Goal: Task Accomplishment & Management: Use online tool/utility

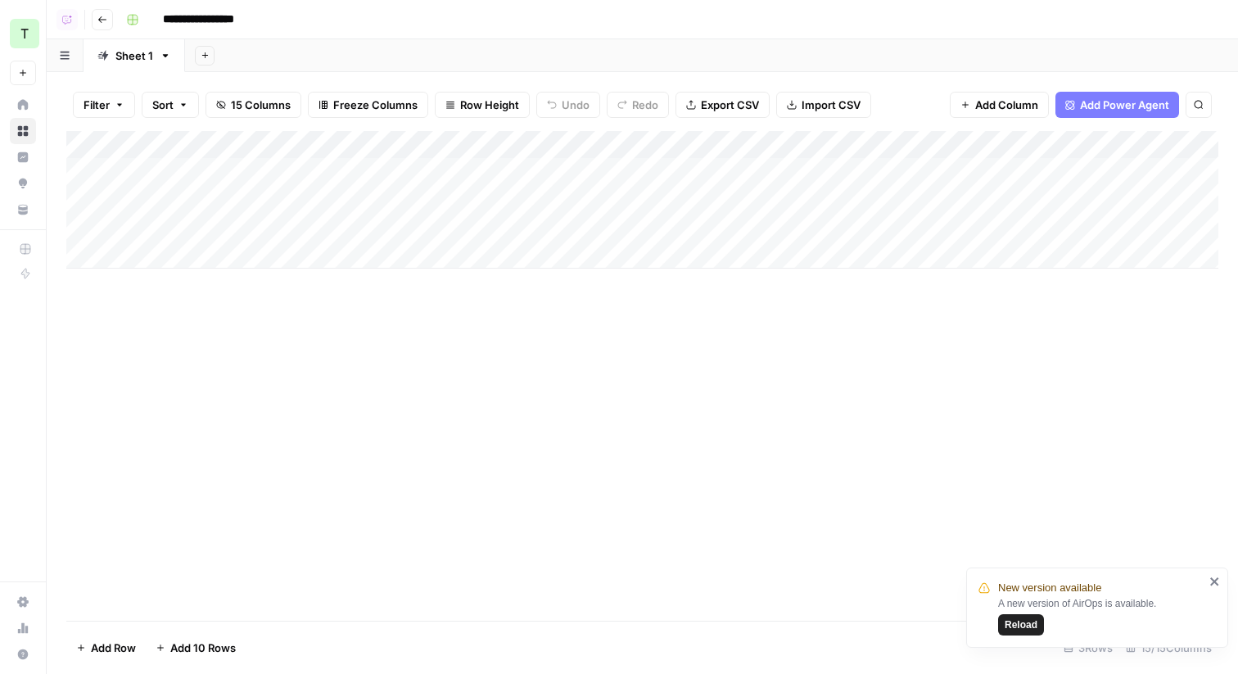
click at [1025, 619] on span "Reload" at bounding box center [1020, 624] width 33 height 15
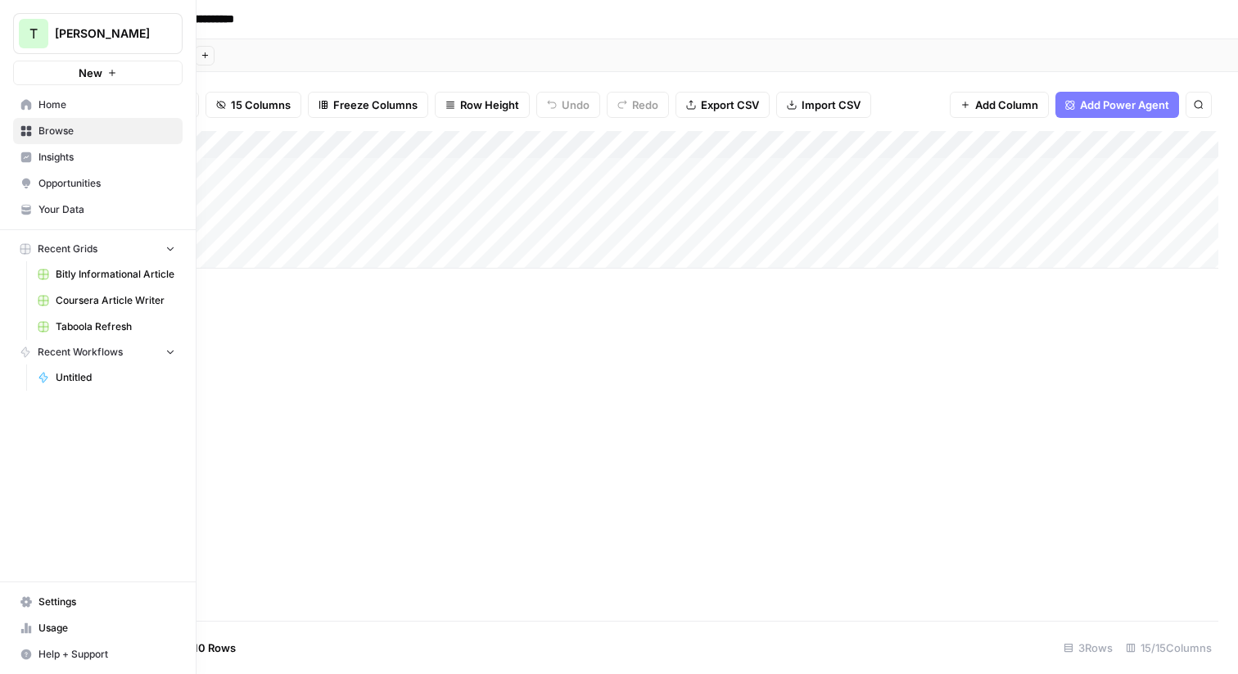
click at [50, 130] on span "Browse" at bounding box center [106, 131] width 137 height 15
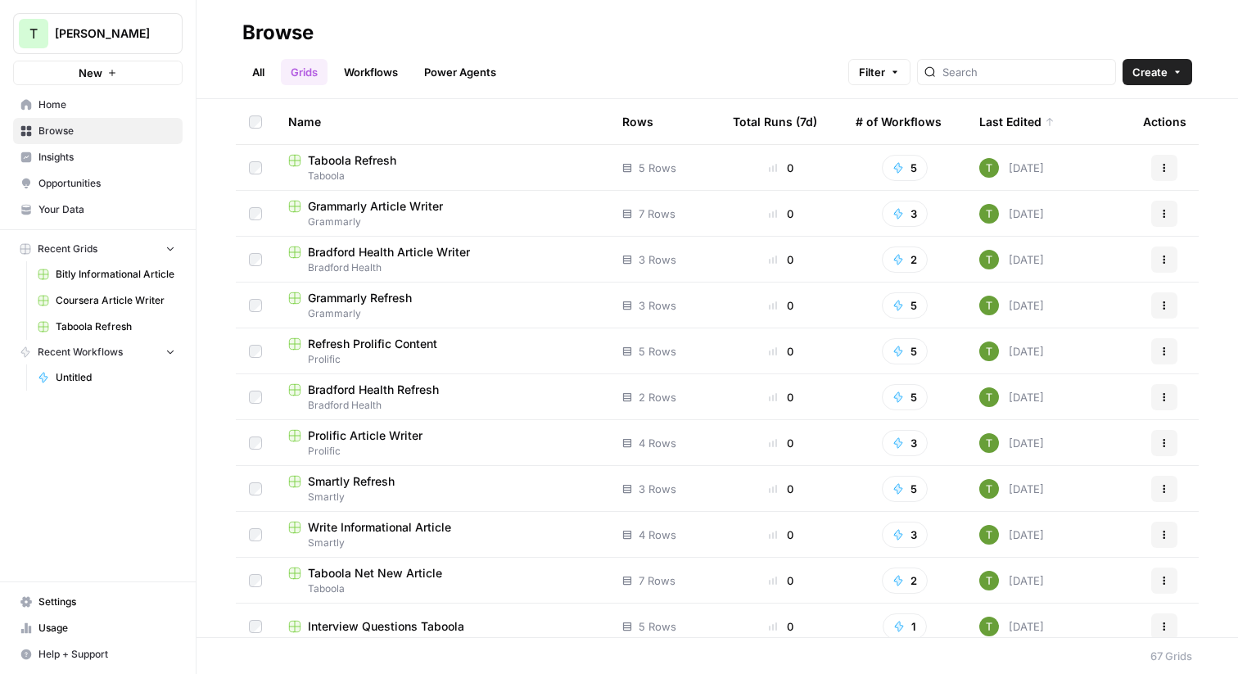
click at [256, 76] on link "All" at bounding box center [258, 72] width 32 height 26
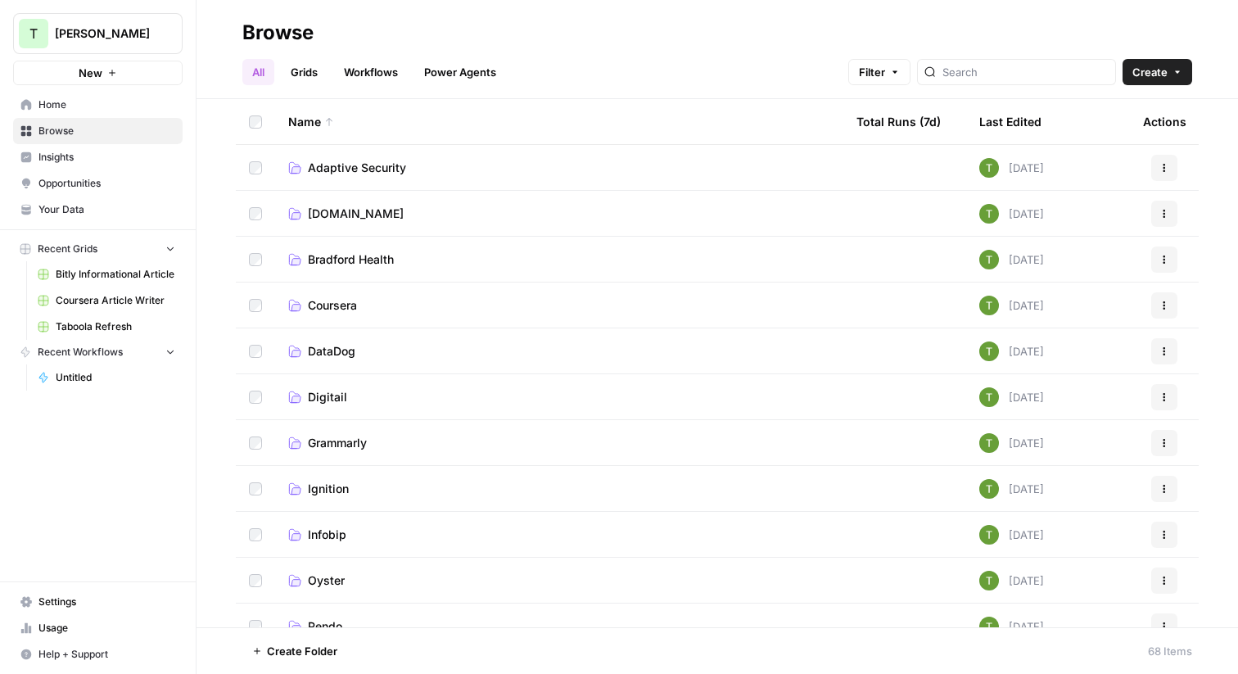
click at [327, 492] on span "Ignition" at bounding box center [328, 488] width 41 height 16
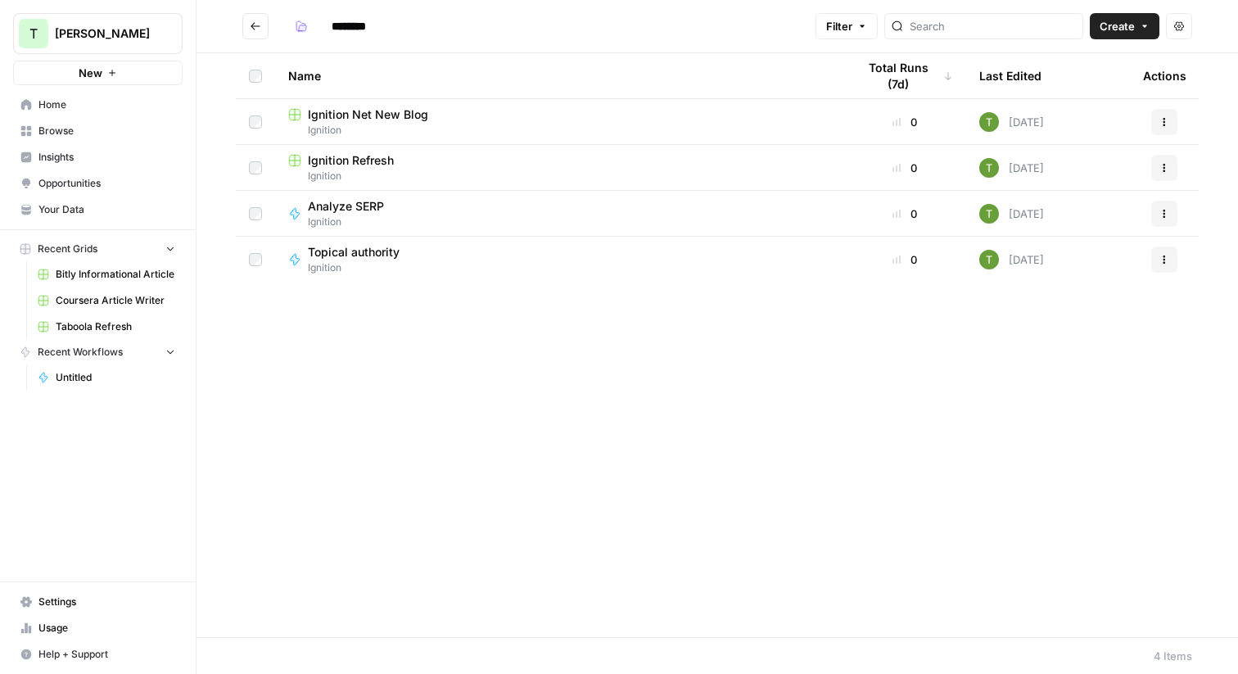
click at [384, 210] on div "Analyze SERP" at bounding box center [352, 206] width 89 height 16
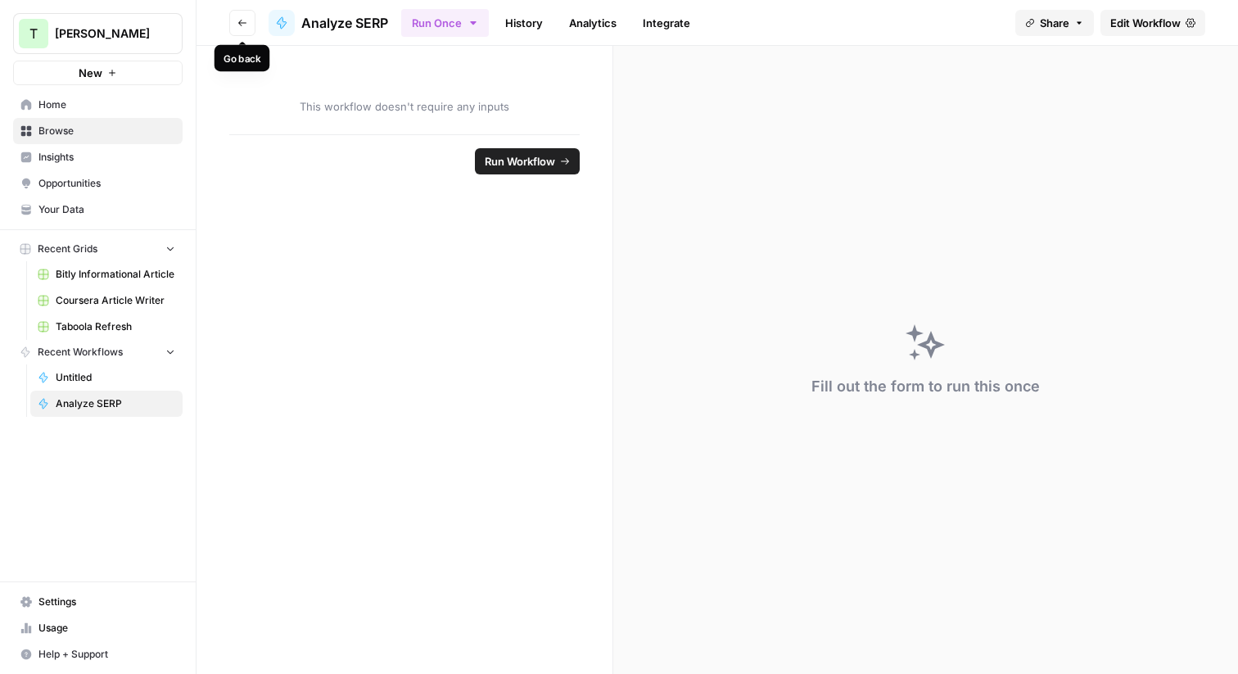
click at [244, 25] on icon "button" at bounding box center [242, 23] width 10 height 10
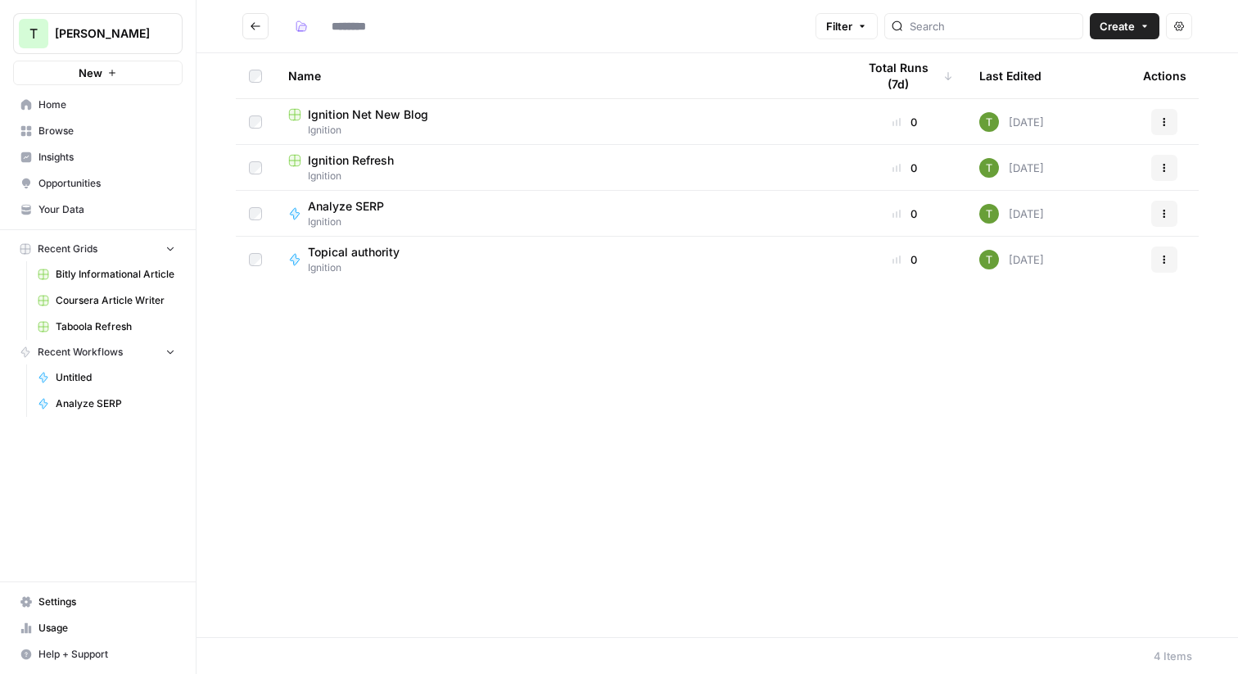
type input "********"
click at [341, 248] on span "Topical authority" at bounding box center [354, 252] width 92 height 16
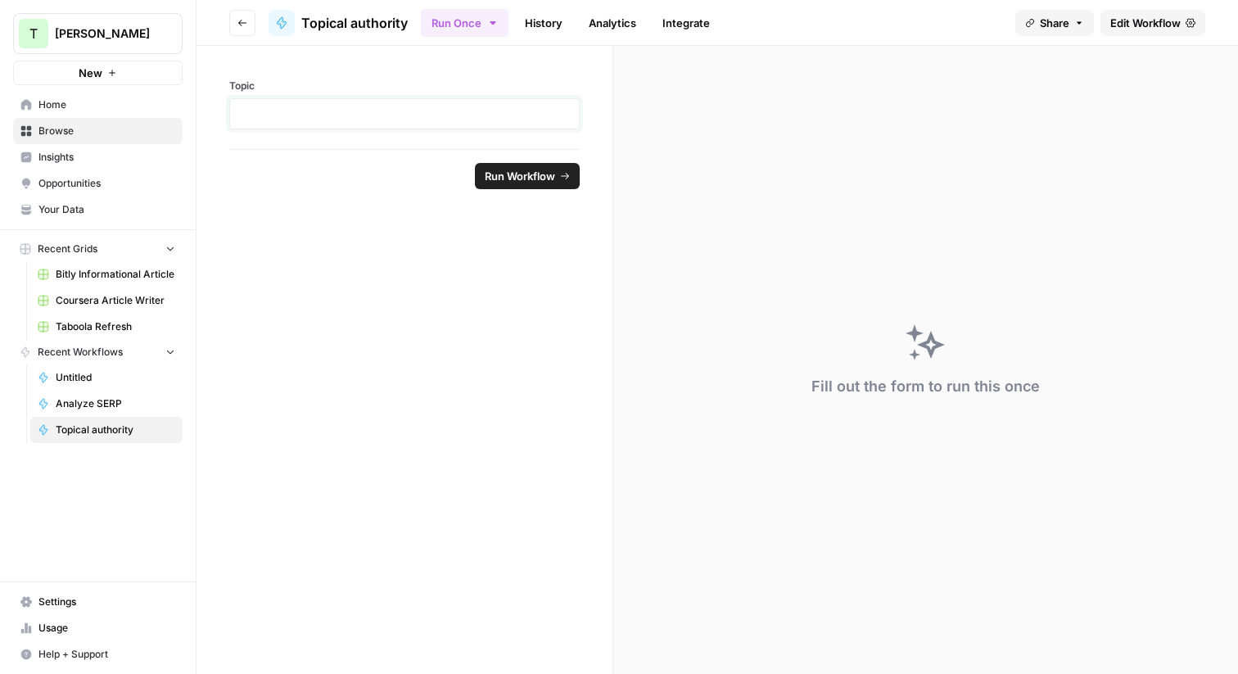
click at [277, 112] on p at bounding box center [404, 114] width 329 height 16
click at [278, 75] on div "Topic" at bounding box center [404, 97] width 416 height 103
click at [241, 18] on icon "button" at bounding box center [242, 23] width 10 height 10
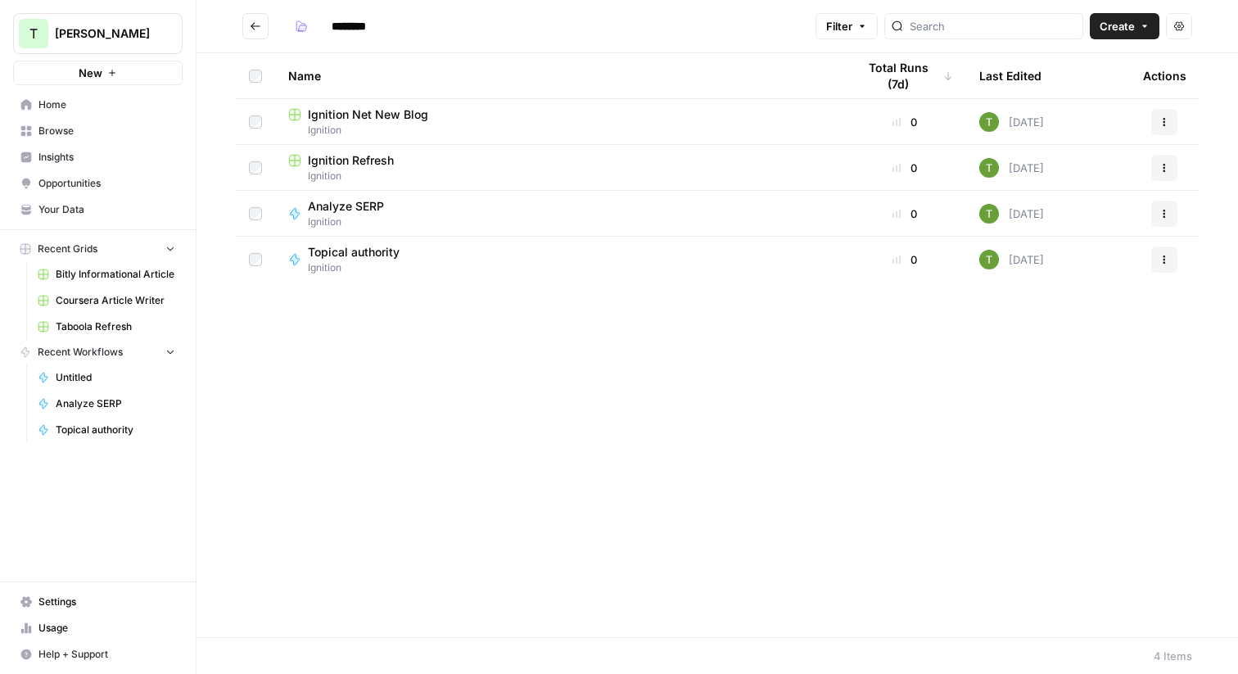
click at [386, 256] on span "Topical authority" at bounding box center [354, 252] width 92 height 16
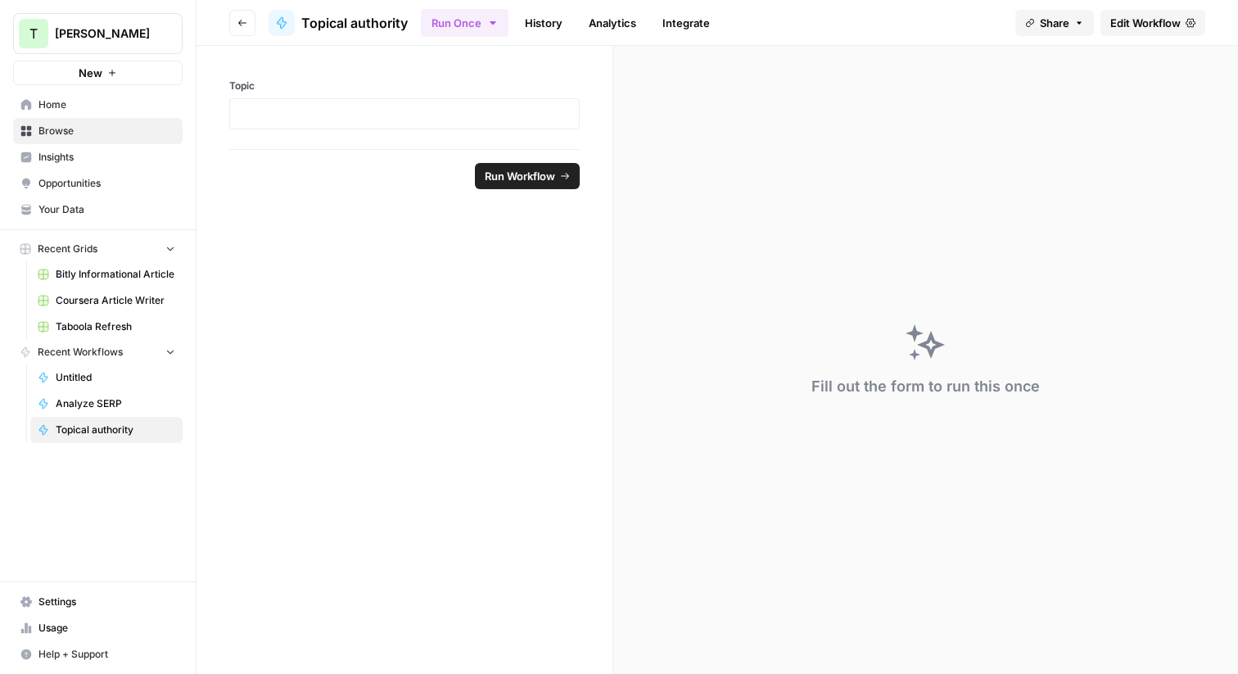
click at [242, 21] on icon "button" at bounding box center [242, 23] width 10 height 10
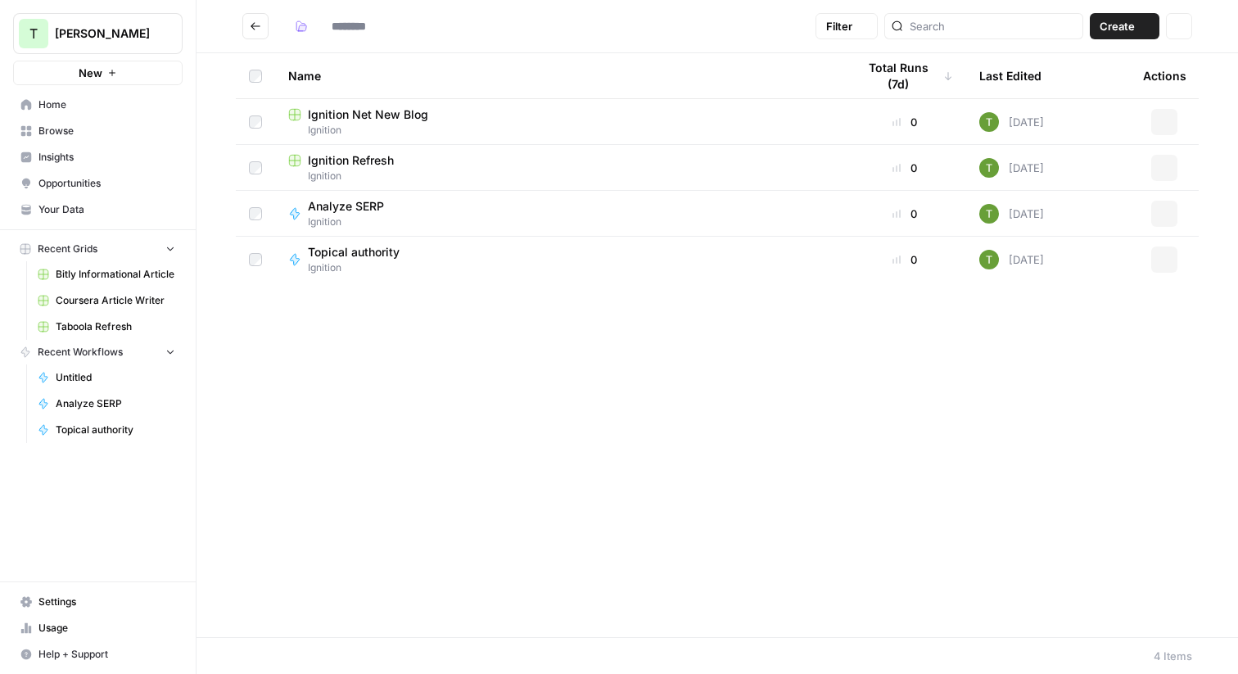
type input "********"
click at [1162, 265] on button "Actions" at bounding box center [1164, 259] width 26 height 26
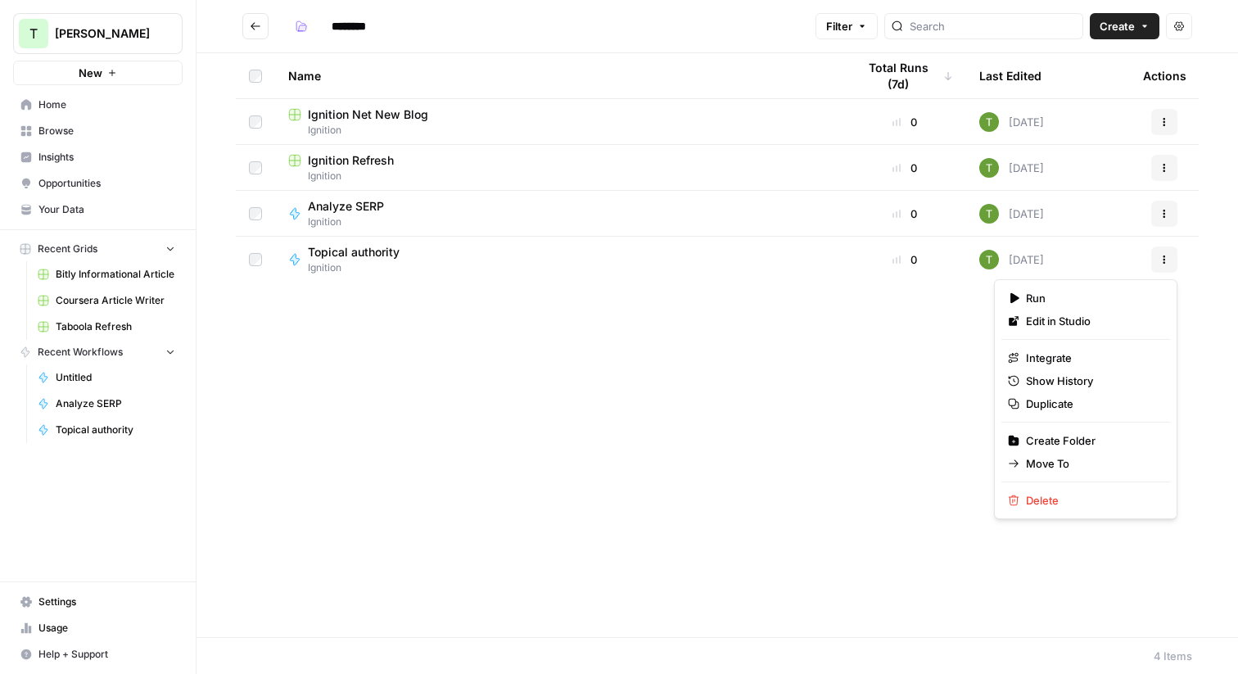
click at [368, 264] on span "Ignition" at bounding box center [360, 267] width 105 height 15
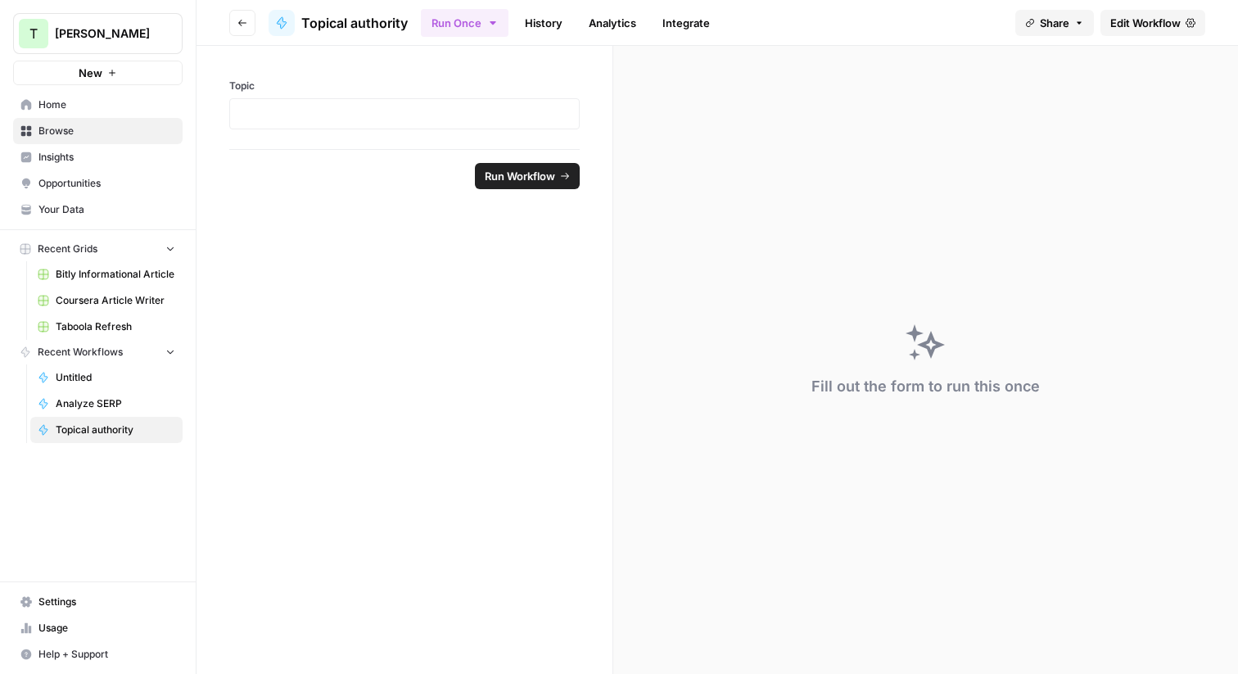
click at [1161, 20] on span "Edit Workflow" at bounding box center [1145, 23] width 70 height 16
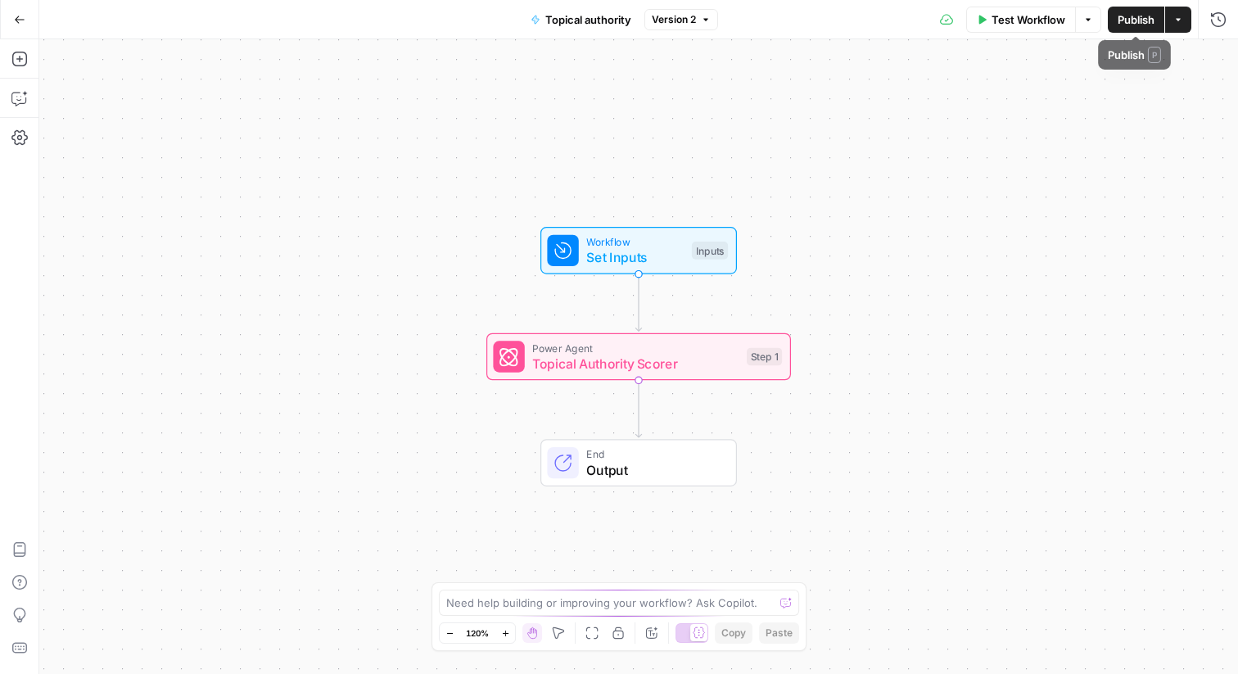
click at [1181, 23] on icon "button" at bounding box center [1178, 20] width 10 height 10
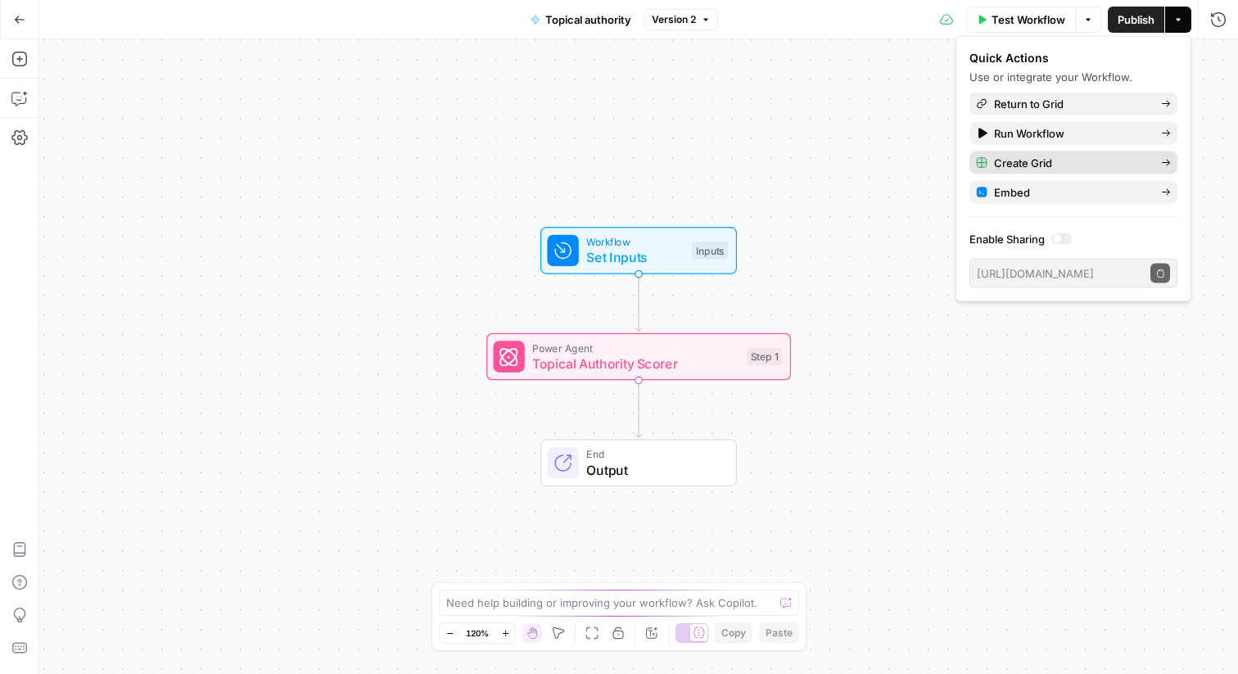
click at [1024, 164] on span "Create Grid" at bounding box center [1071, 163] width 154 height 16
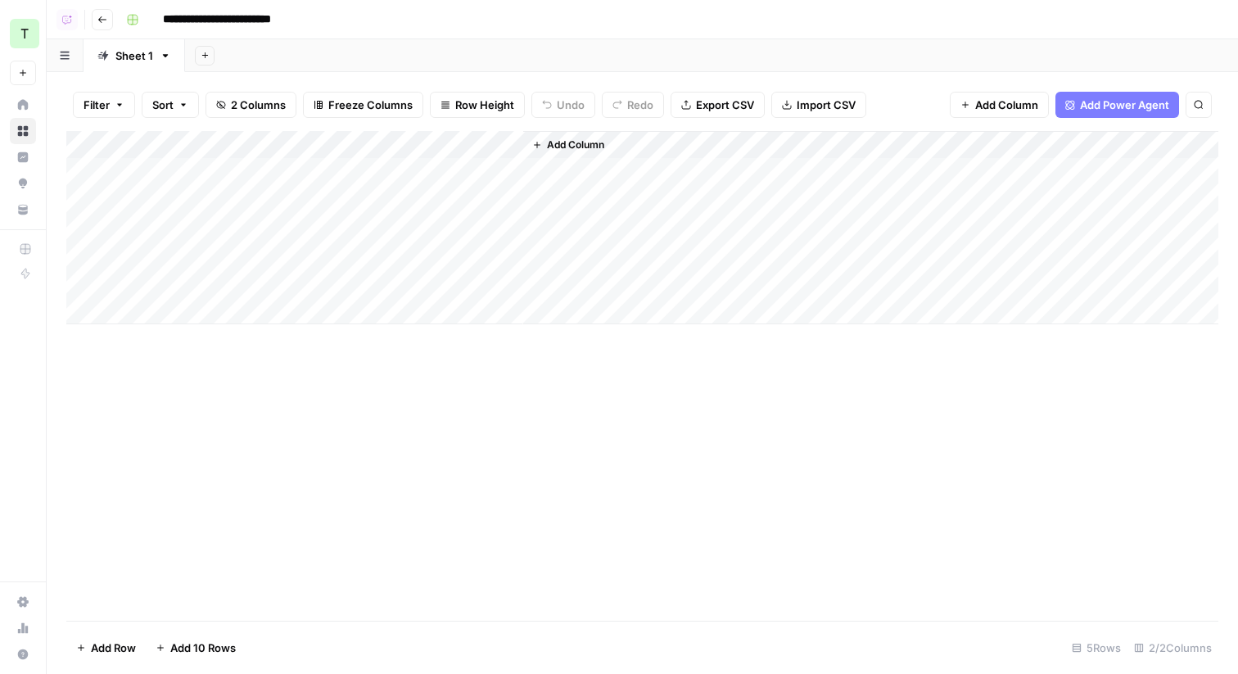
click at [203, 171] on div "Add Column" at bounding box center [642, 227] width 1152 height 193
click at [490, 148] on div "Add Column" at bounding box center [642, 227] width 1152 height 193
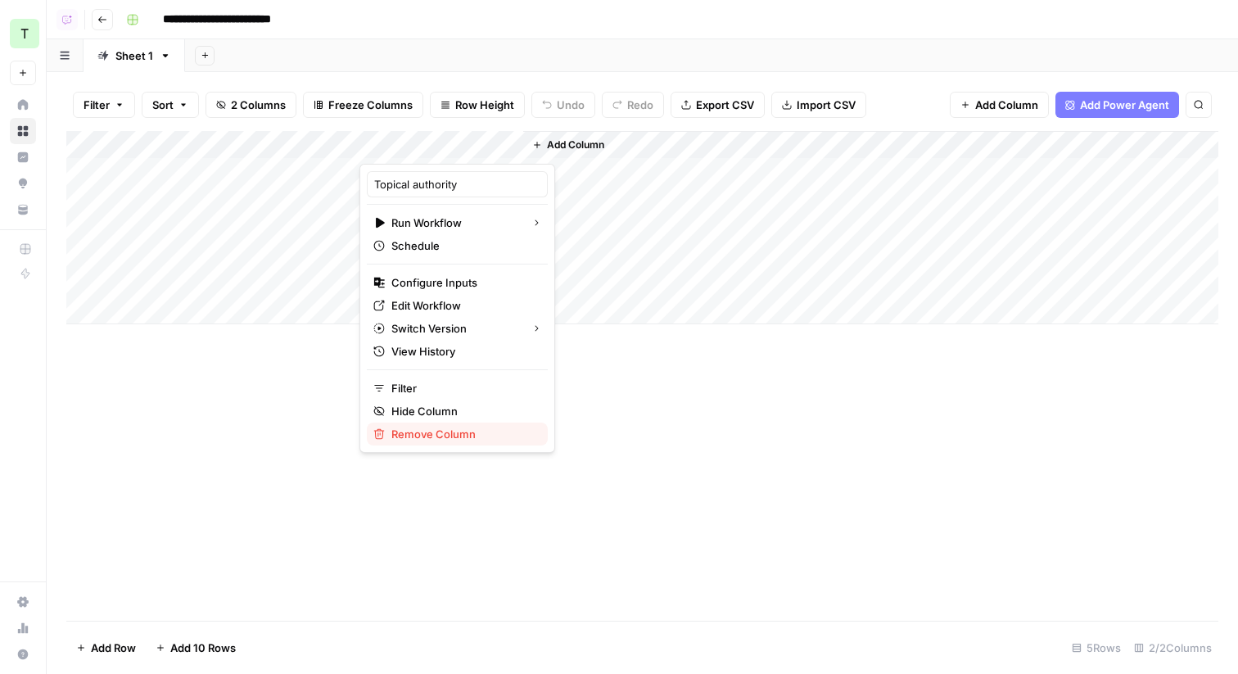
click at [428, 431] on span "Remove Column" at bounding box center [462, 434] width 143 height 16
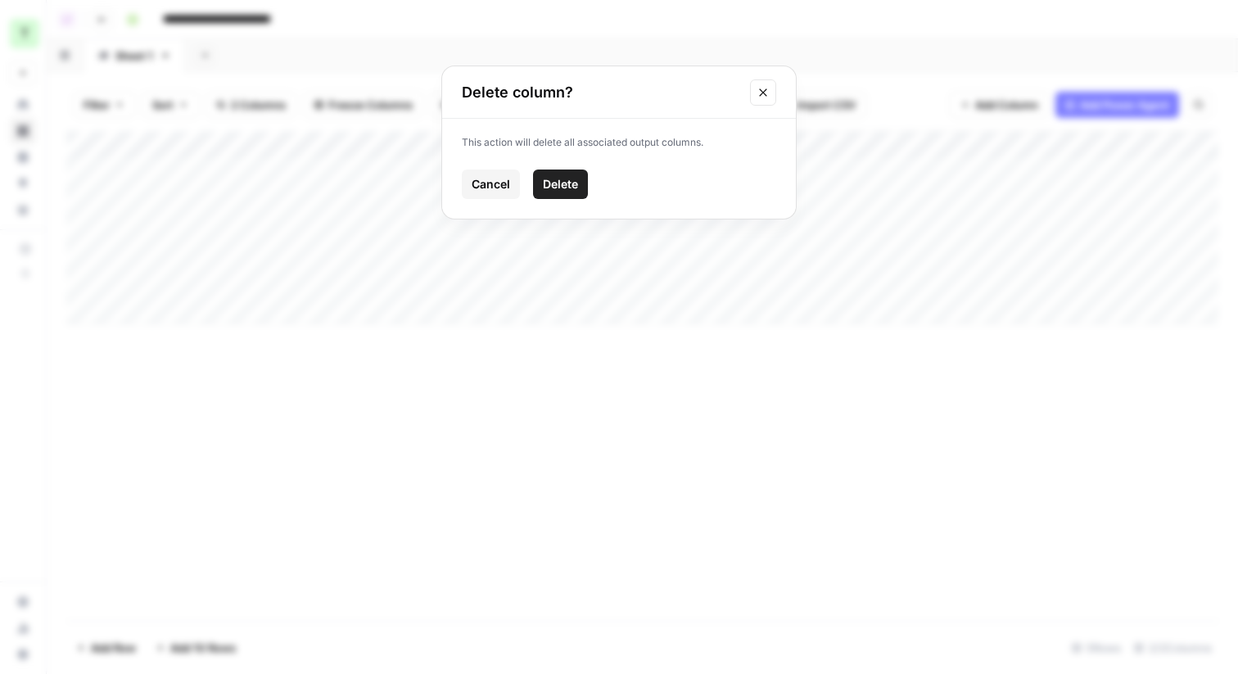
click at [571, 189] on span "Delete" at bounding box center [560, 184] width 35 height 16
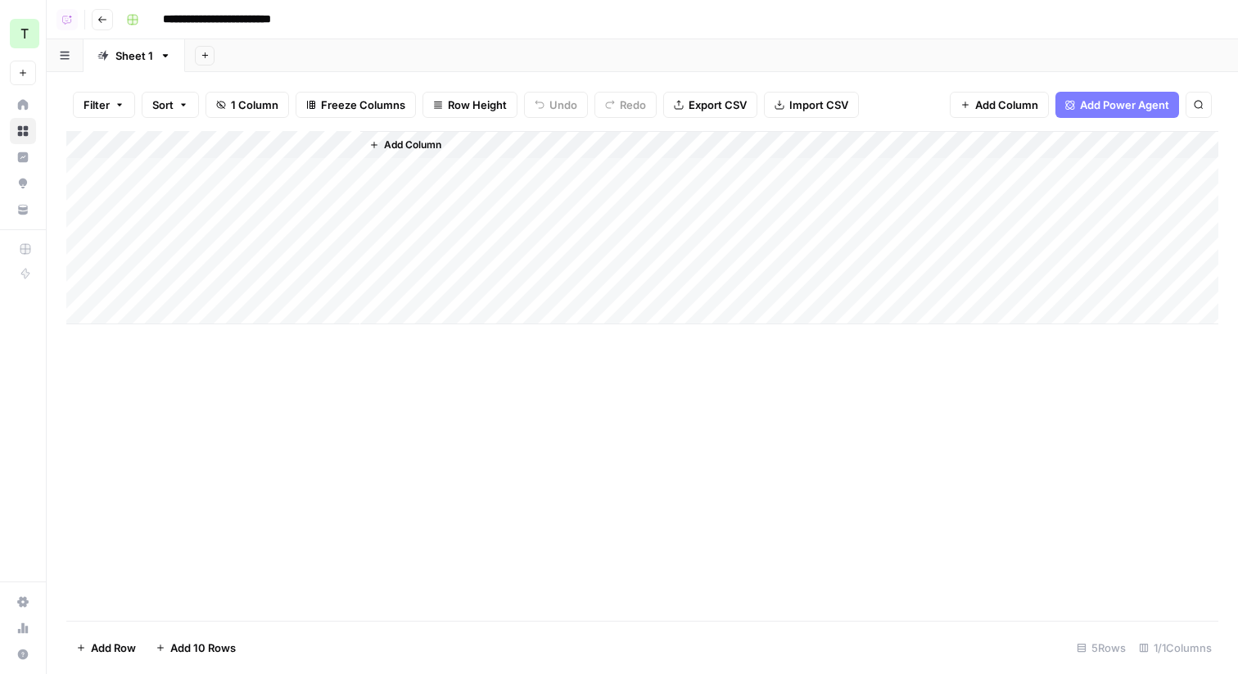
click at [404, 147] on span "Add Column" at bounding box center [412, 145] width 57 height 15
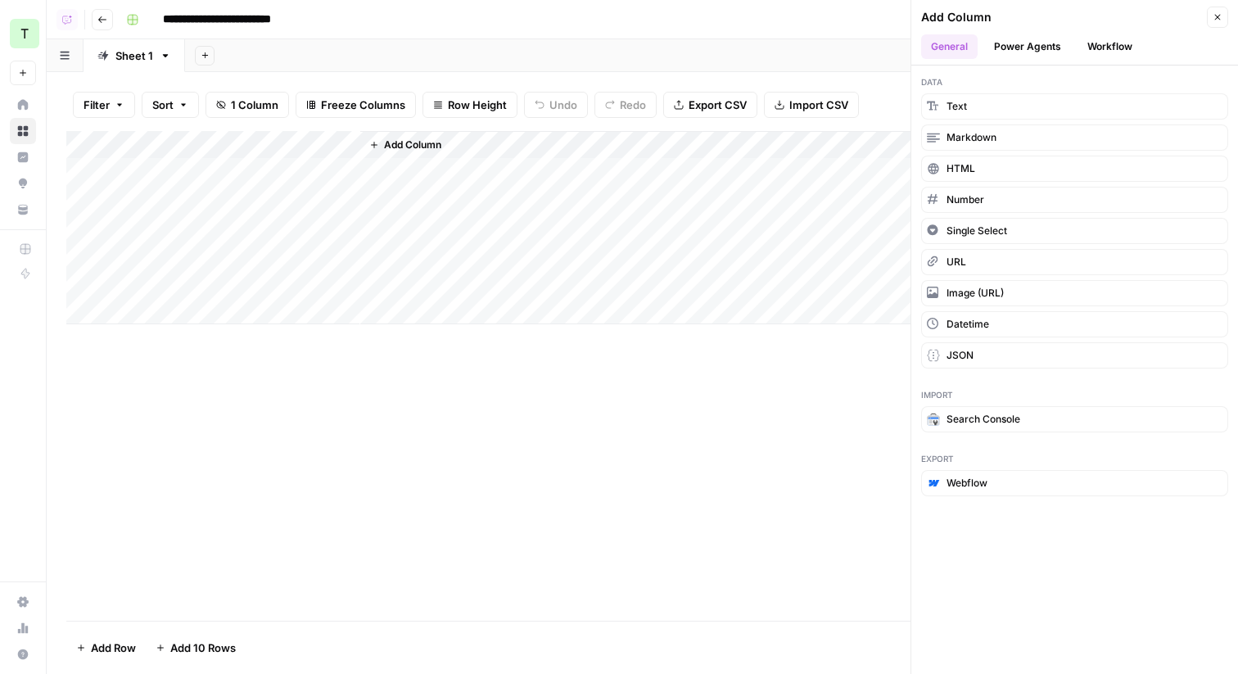
click at [1032, 56] on button "Power Agents" at bounding box center [1027, 46] width 87 height 25
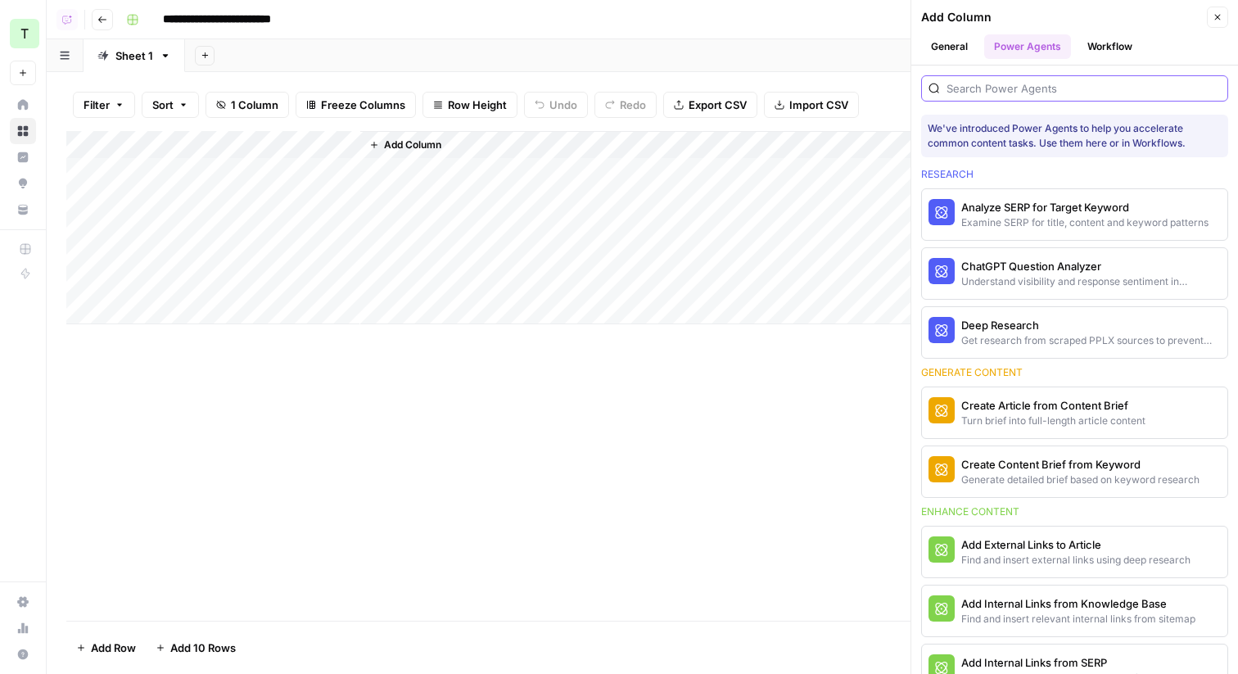
click at [1011, 88] on input "search" at bounding box center [1083, 88] width 274 height 16
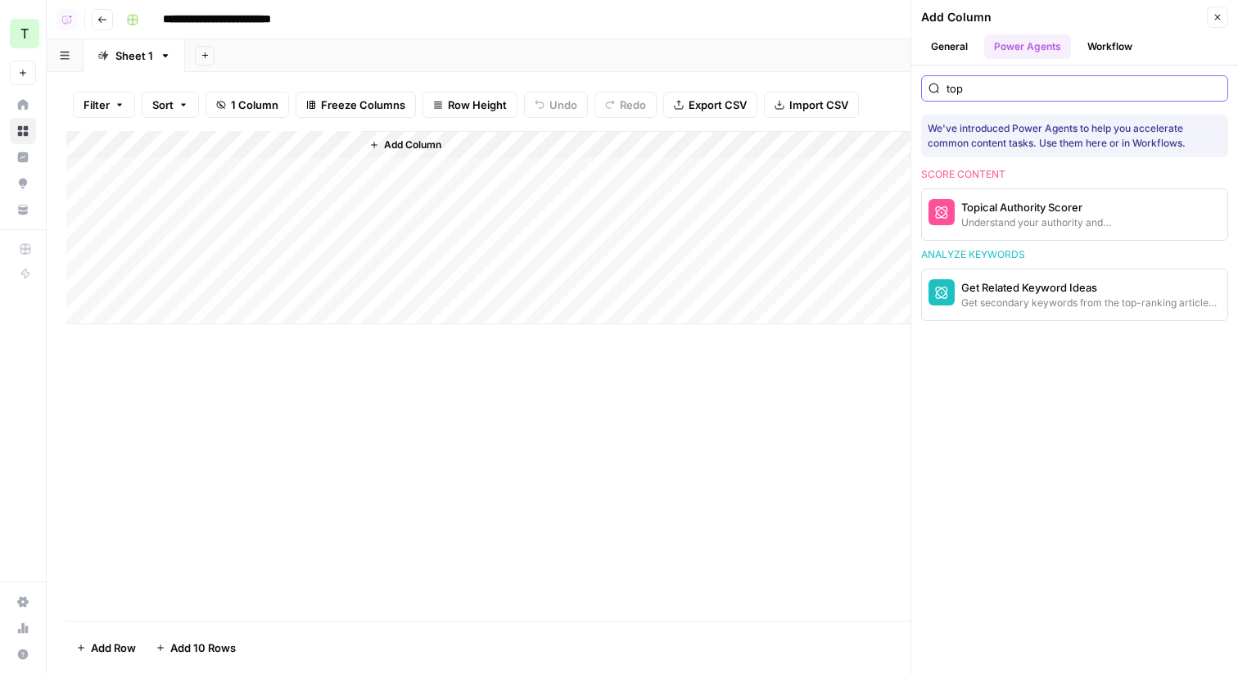
type input "top"
click at [1021, 233] on button "Topical Authority Scorer Understand your authority and competiveness on a topic" at bounding box center [1031, 214] width 218 height 51
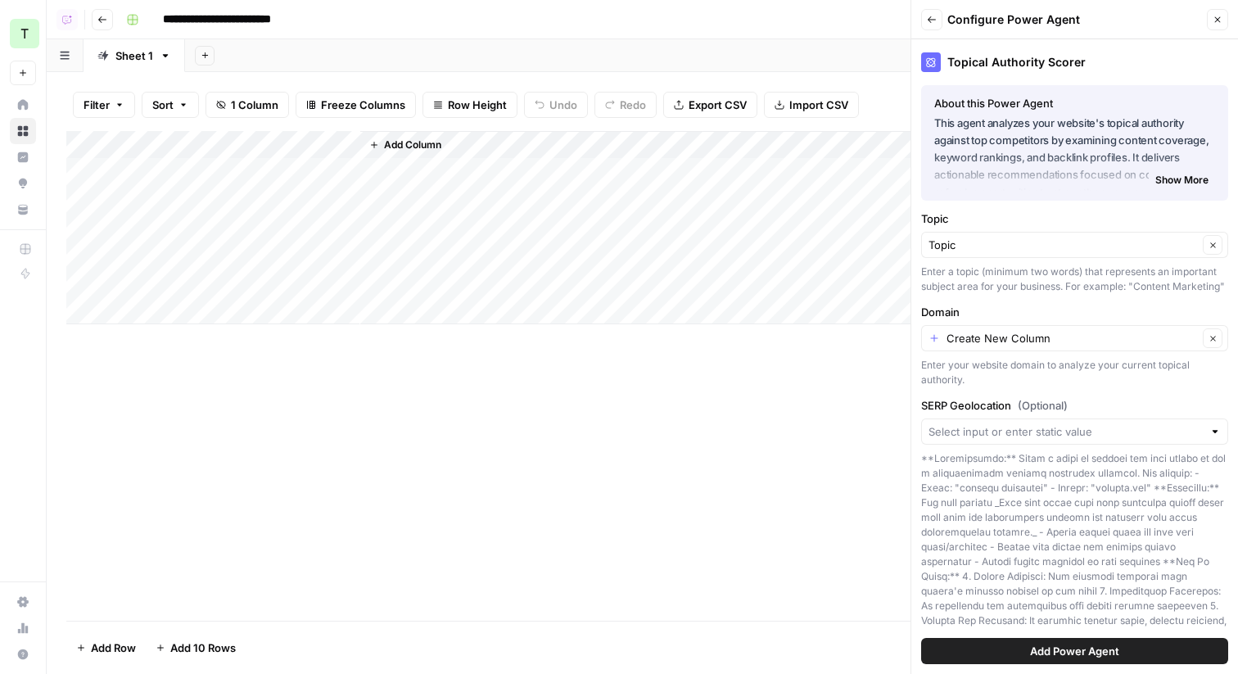
scroll to position [79, 0]
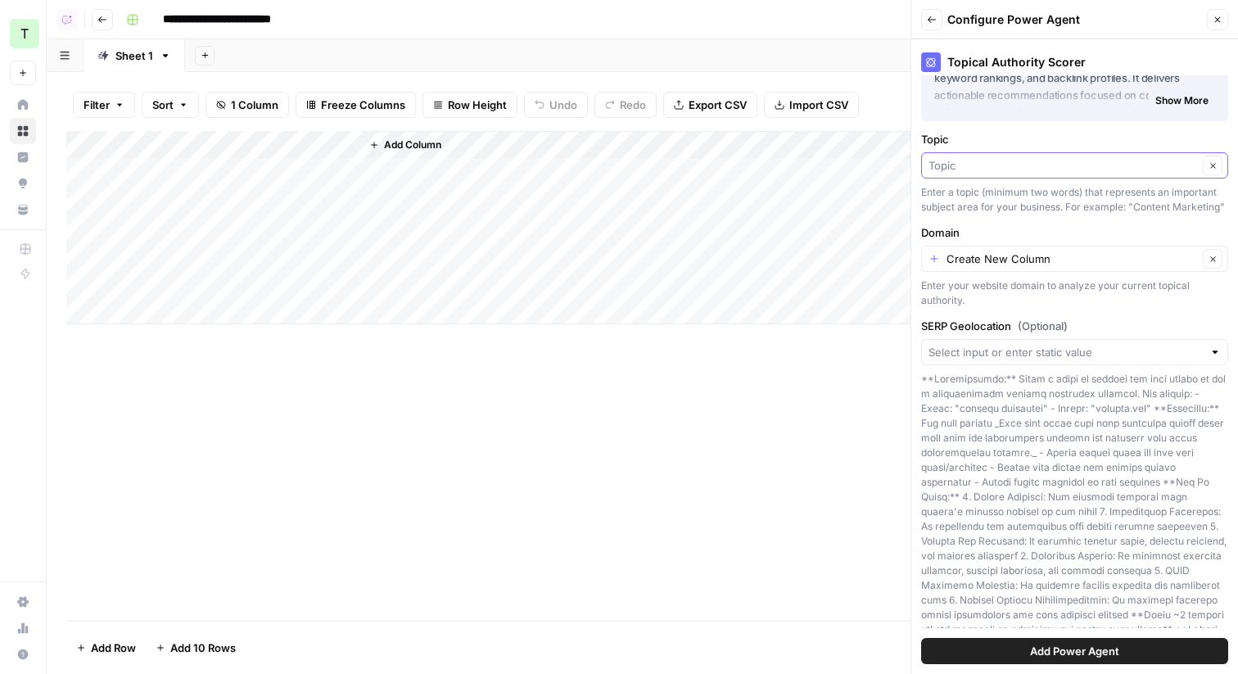
click at [1068, 165] on input "Topic" at bounding box center [1062, 165] width 269 height 16
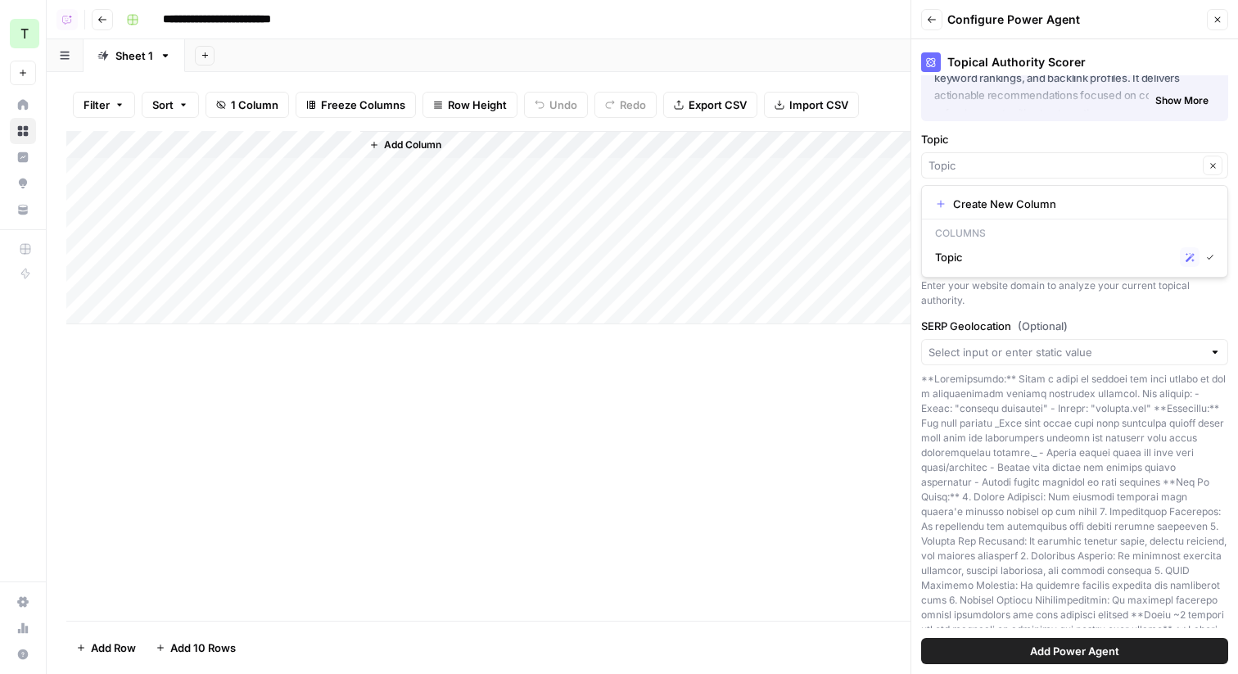
type input "Topic"
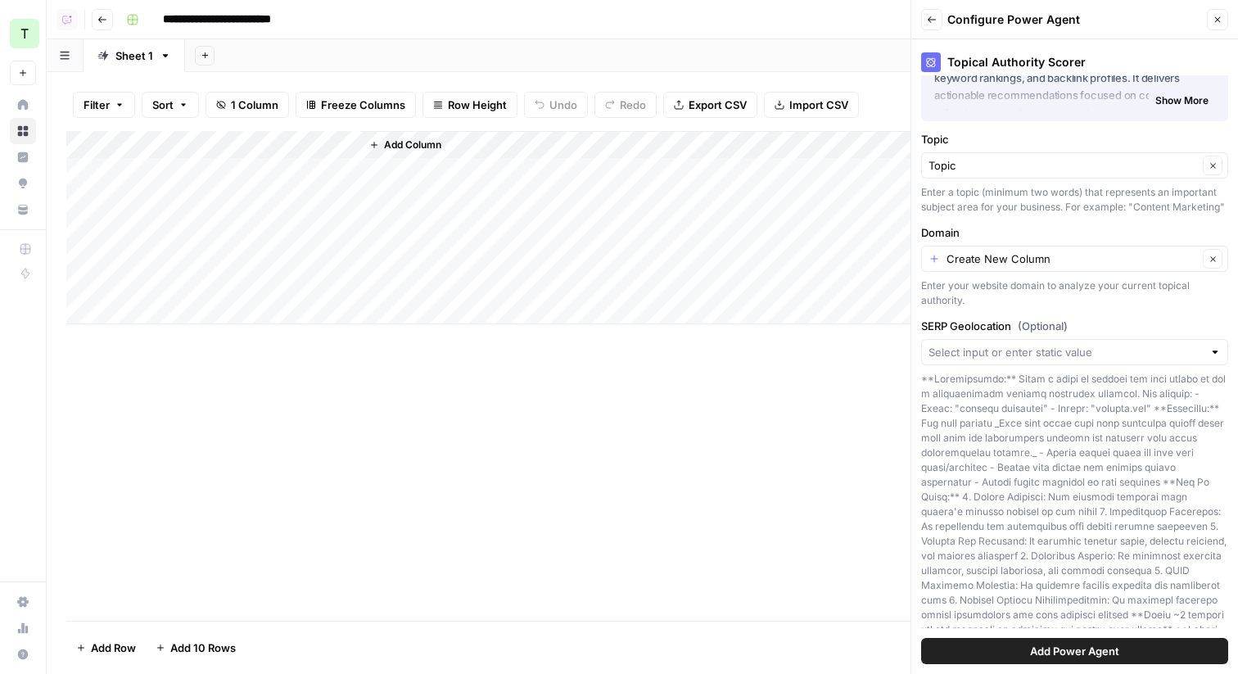
click at [1074, 138] on label "Topic" at bounding box center [1074, 139] width 307 height 16
click at [1074, 157] on input "Topic" at bounding box center [1062, 165] width 269 height 16
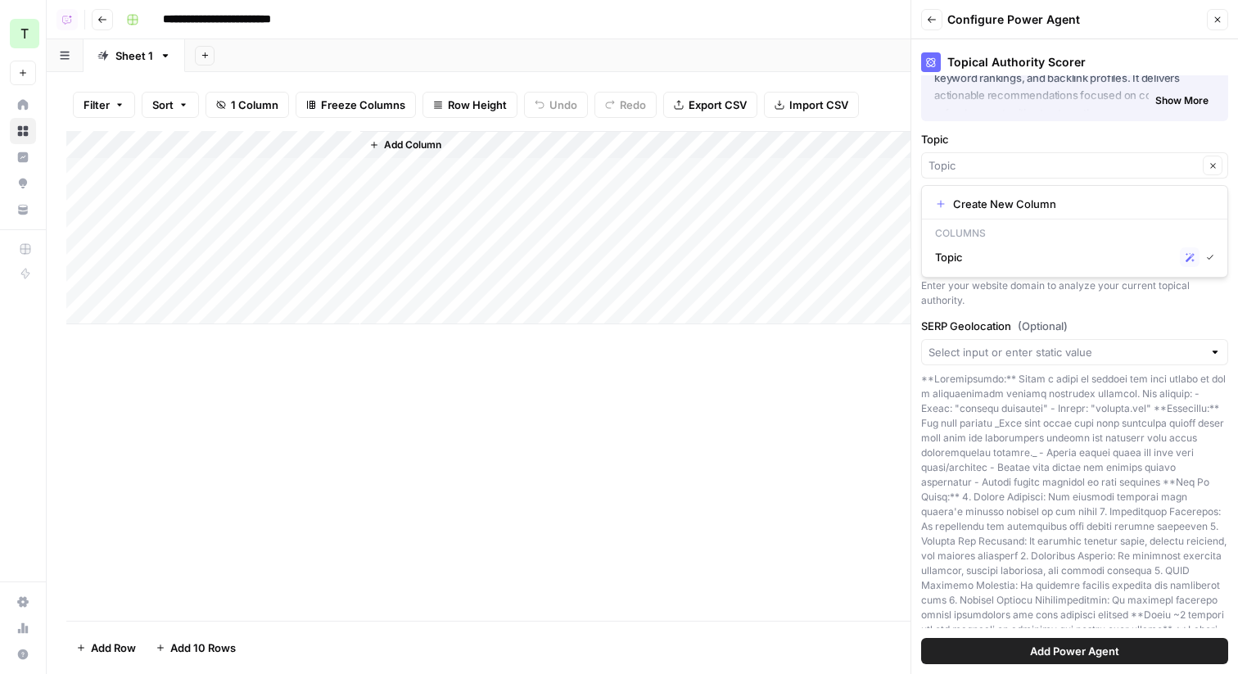
type input "Topic"
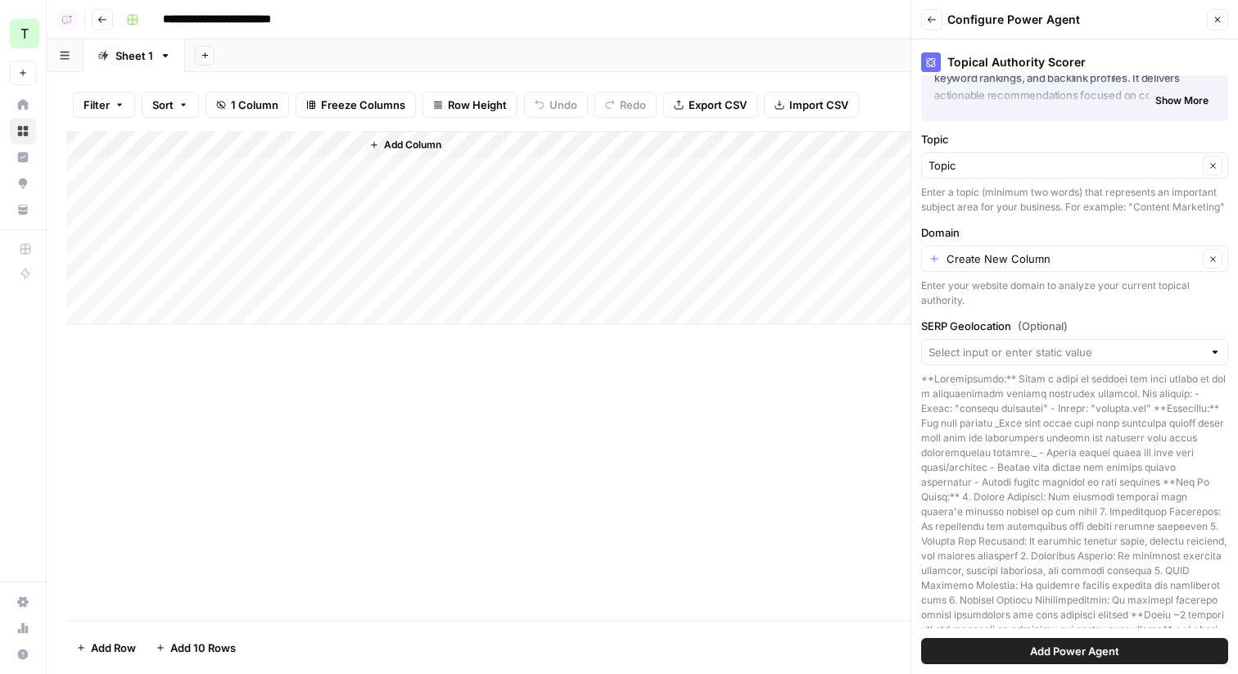
click at [1074, 133] on label "Topic" at bounding box center [1074, 139] width 307 height 16
click at [1074, 157] on input "Topic" at bounding box center [1062, 165] width 269 height 16
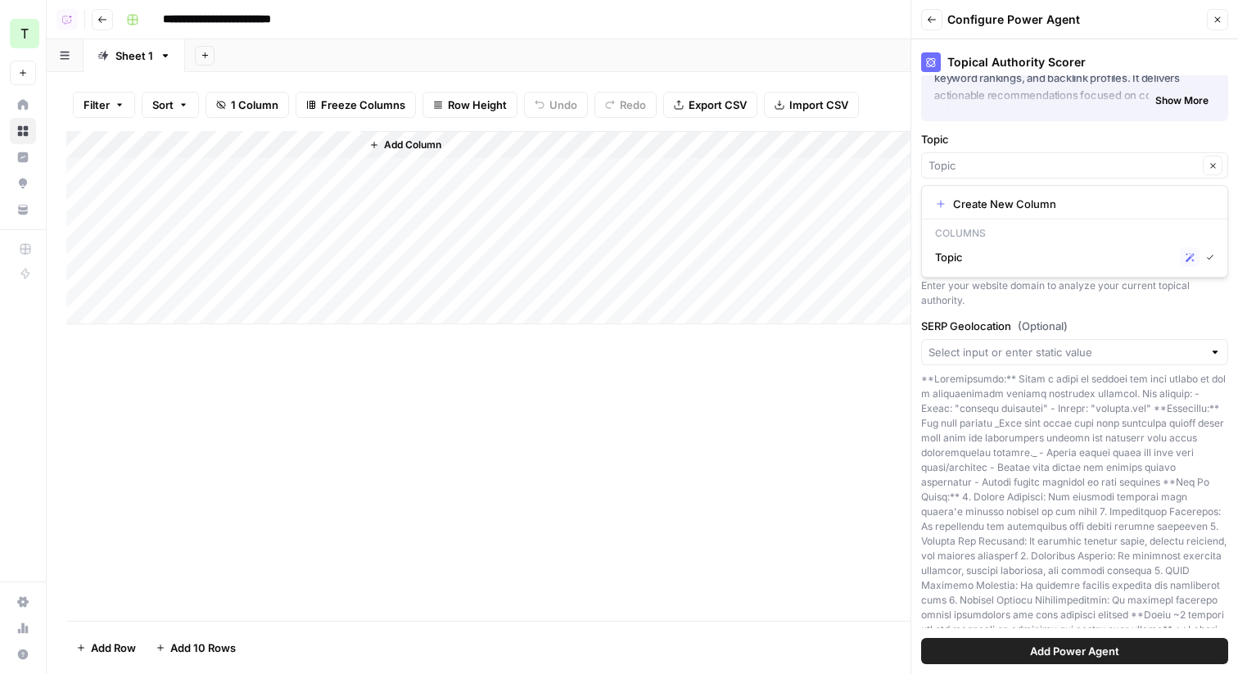
type input "Topic"
click at [1078, 456] on div at bounding box center [1074, 534] width 307 height 324
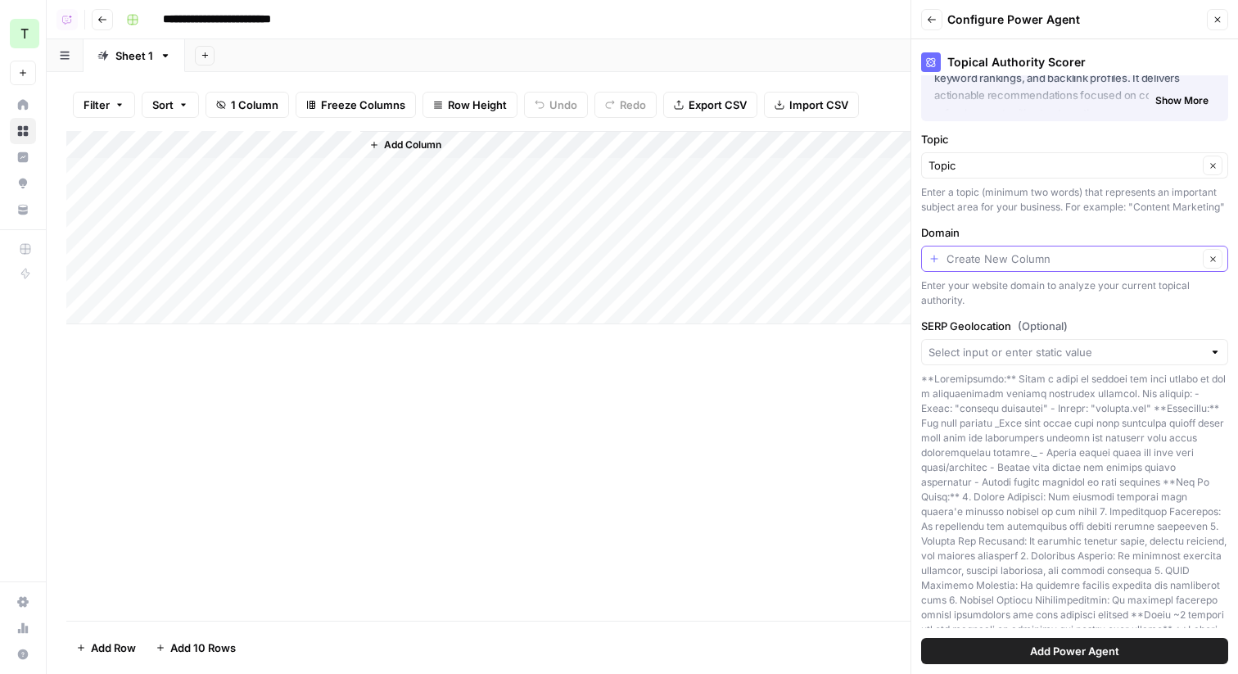
click at [1082, 261] on input "Domain" at bounding box center [1071, 258] width 251 height 16
paste input "https://www.ignitionapp.com/"
type input "Create New Column"
click at [1044, 225] on label "Domain" at bounding box center [1074, 232] width 307 height 16
click at [1044, 250] on input "Create New Column" at bounding box center [1071, 258] width 251 height 16
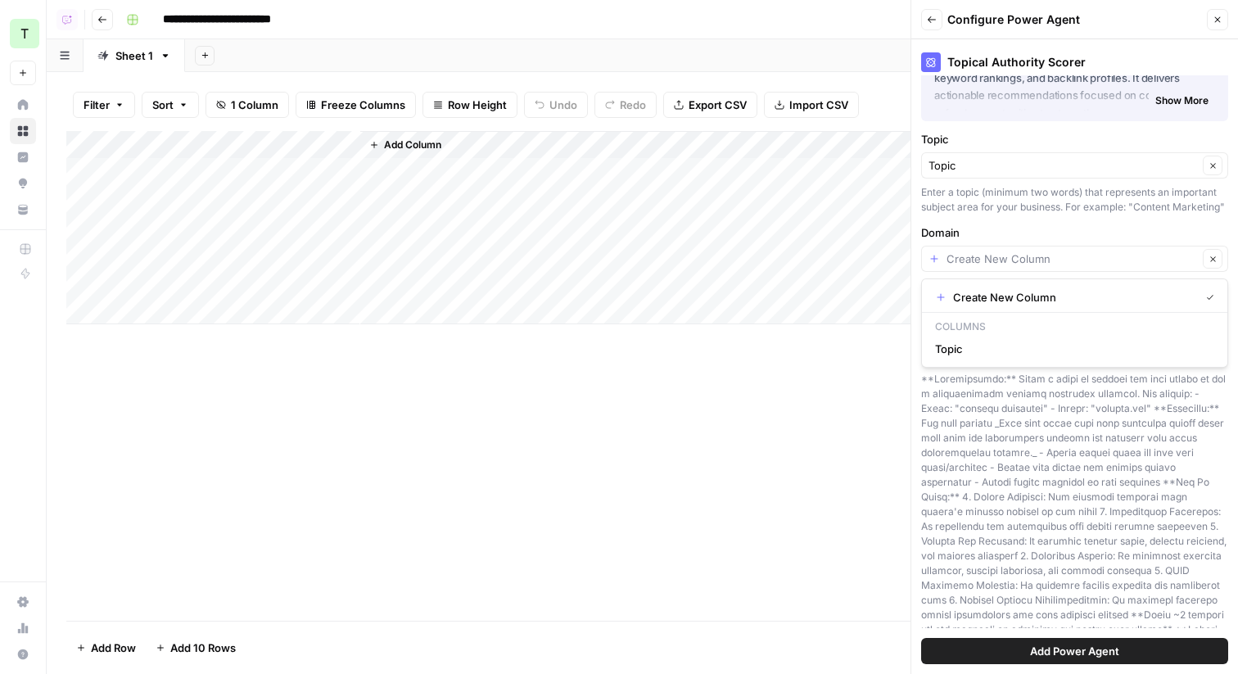
type input "Create New Column"
click at [1092, 462] on div at bounding box center [1074, 534] width 307 height 324
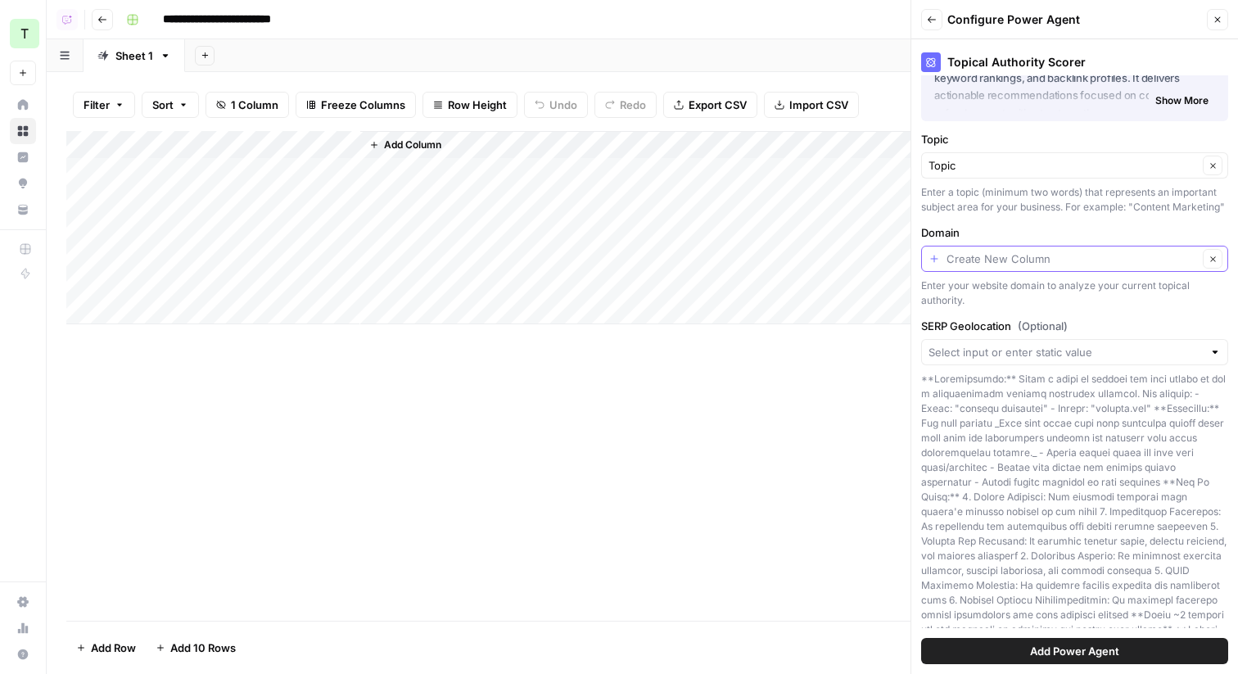
click at [1044, 256] on input "Domain" at bounding box center [1071, 258] width 251 height 16
paste input "https://www.ignitionapp.com/"
type input "https://www.ignitionapp.com/"
click at [1120, 259] on input "Domain" at bounding box center [1062, 258] width 269 height 16
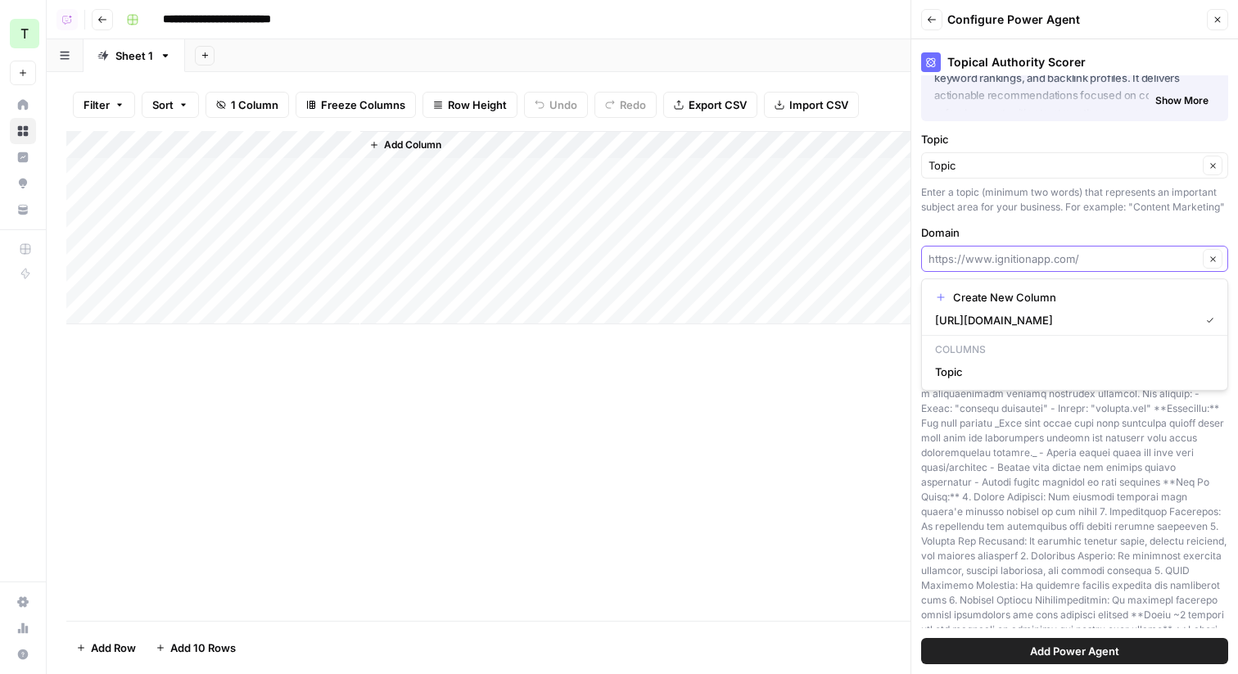
type input "https://www.ignitionapp.com/"
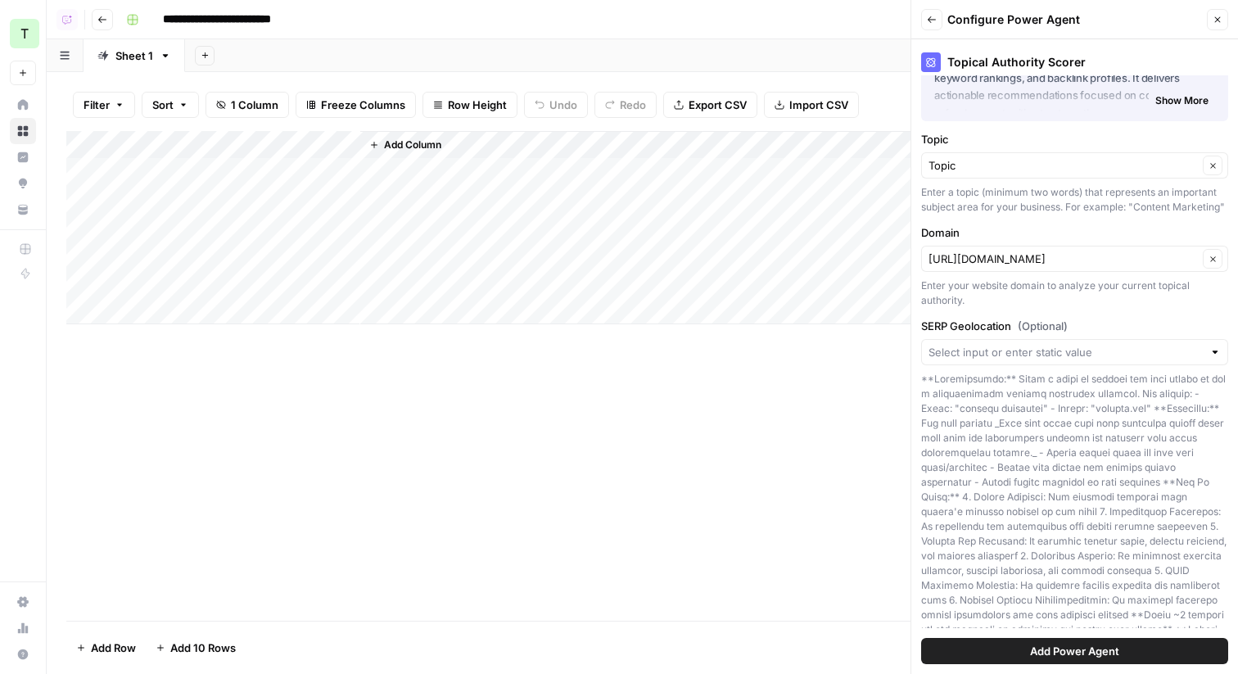
click at [1117, 232] on label "Domain" at bounding box center [1074, 232] width 307 height 16
click at [1117, 250] on input "https://www.ignitionapp.com/" at bounding box center [1062, 258] width 269 height 16
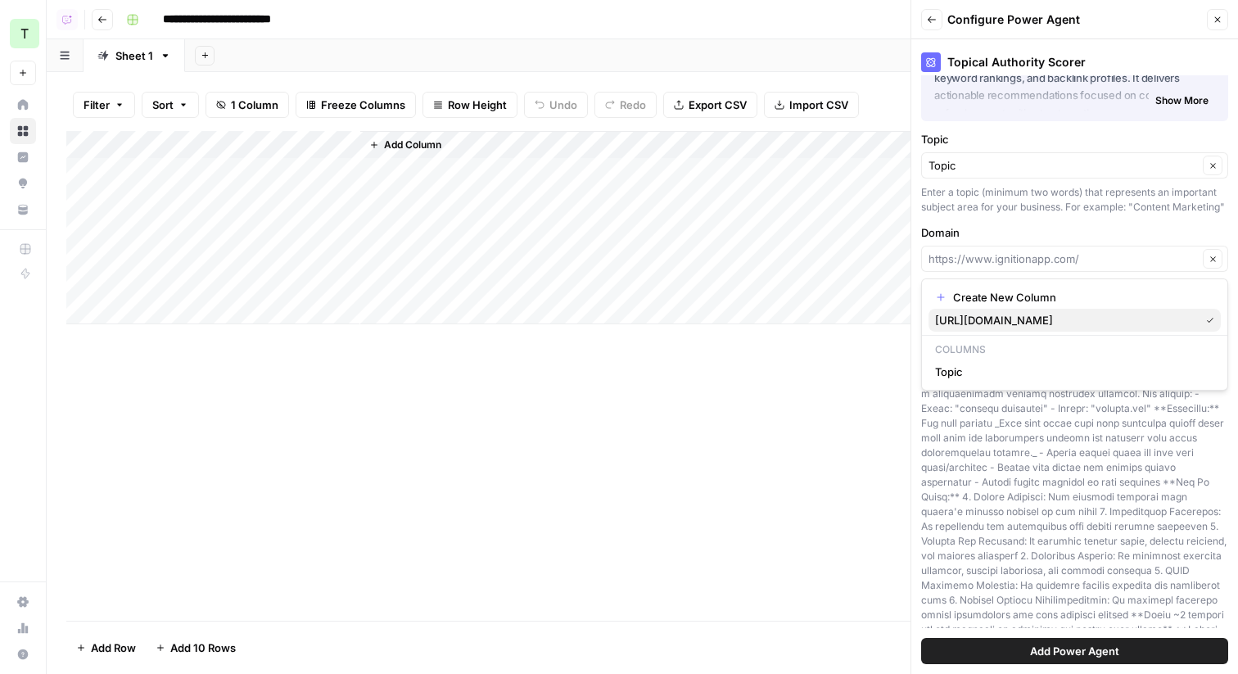
click at [1083, 324] on span "https://www.ignitionapp.com/" at bounding box center [1064, 320] width 258 height 16
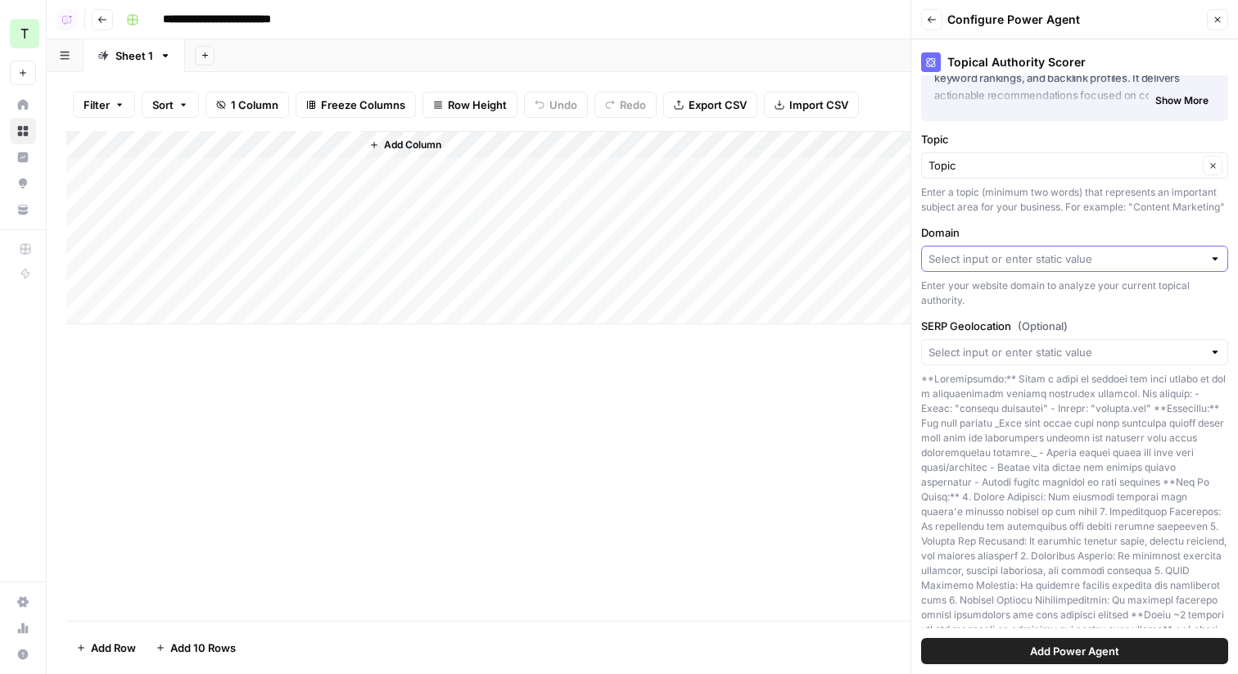
click at [1070, 258] on input "Domain" at bounding box center [1065, 258] width 274 height 16
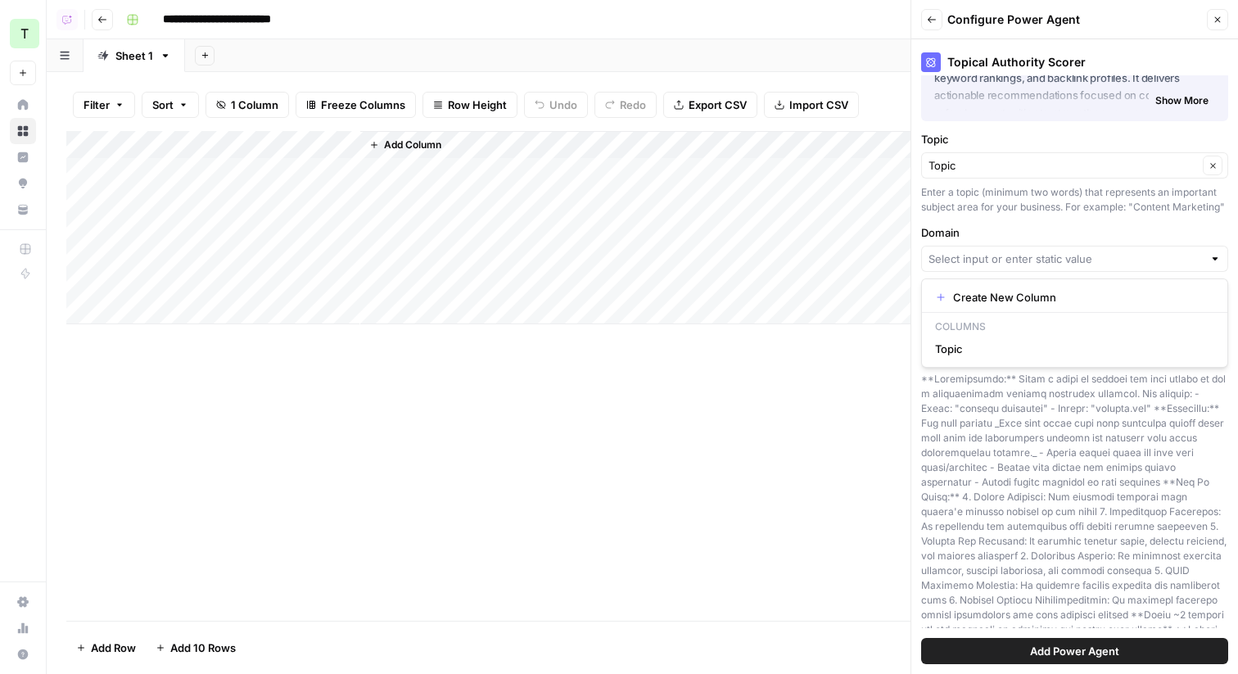
click at [1067, 227] on label "Domain" at bounding box center [1074, 232] width 307 height 16
click at [1067, 250] on input "Domain" at bounding box center [1065, 258] width 274 height 16
click at [1060, 263] on input "Domain" at bounding box center [1065, 258] width 274 height 16
click at [1037, 220] on div "Topical Authority Scorer About this Power Agent This agent analyzes your websit…" at bounding box center [1074, 356] width 327 height 634
click at [1218, 261] on div at bounding box center [1214, 258] width 11 height 16
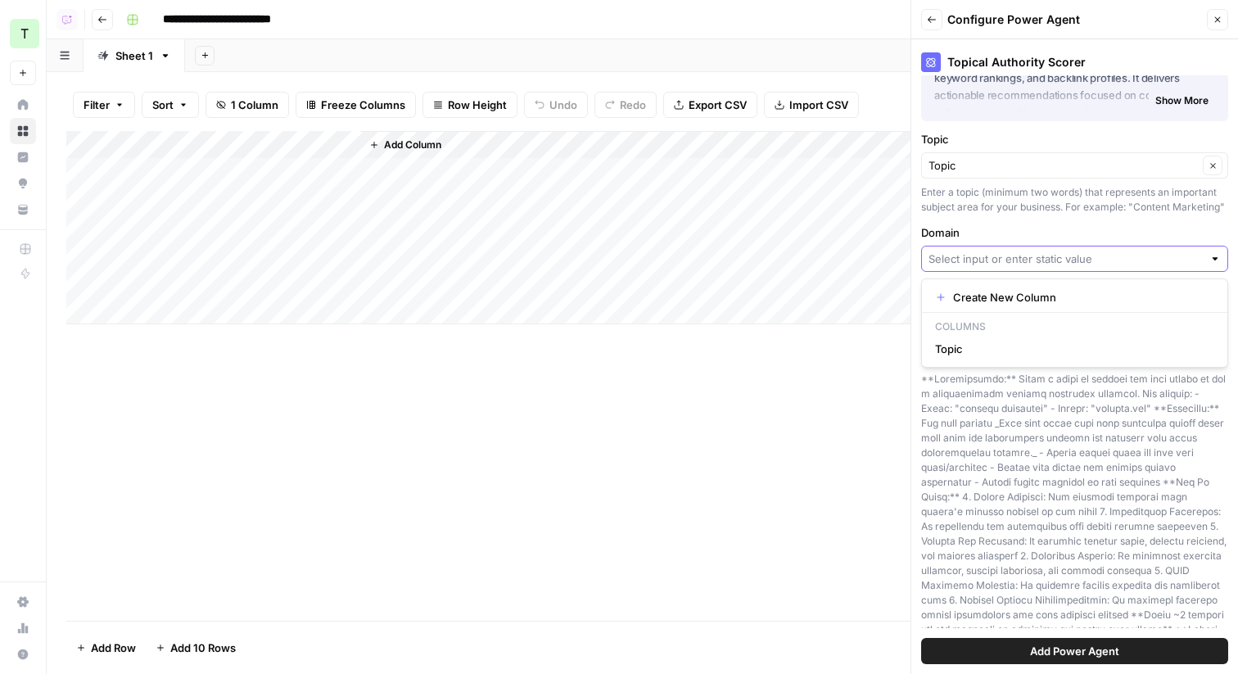
click at [1159, 255] on input "Domain" at bounding box center [1065, 258] width 274 height 16
click at [1081, 213] on div "Enter a topic (minimum two words) that represents an important subject area for…" at bounding box center [1074, 199] width 307 height 29
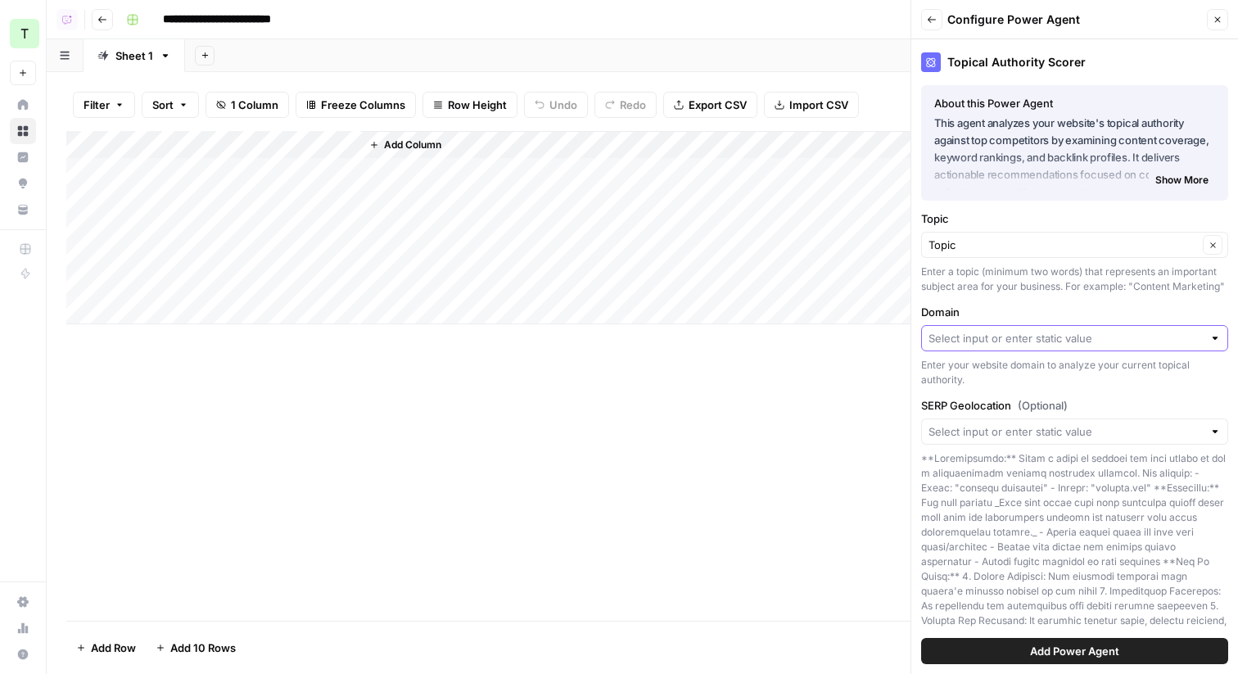
click at [1118, 332] on input "Domain" at bounding box center [1065, 338] width 274 height 16
paste input "https://www.ignitionapp.com/"
type input "https://www.ignitionapp.com/"
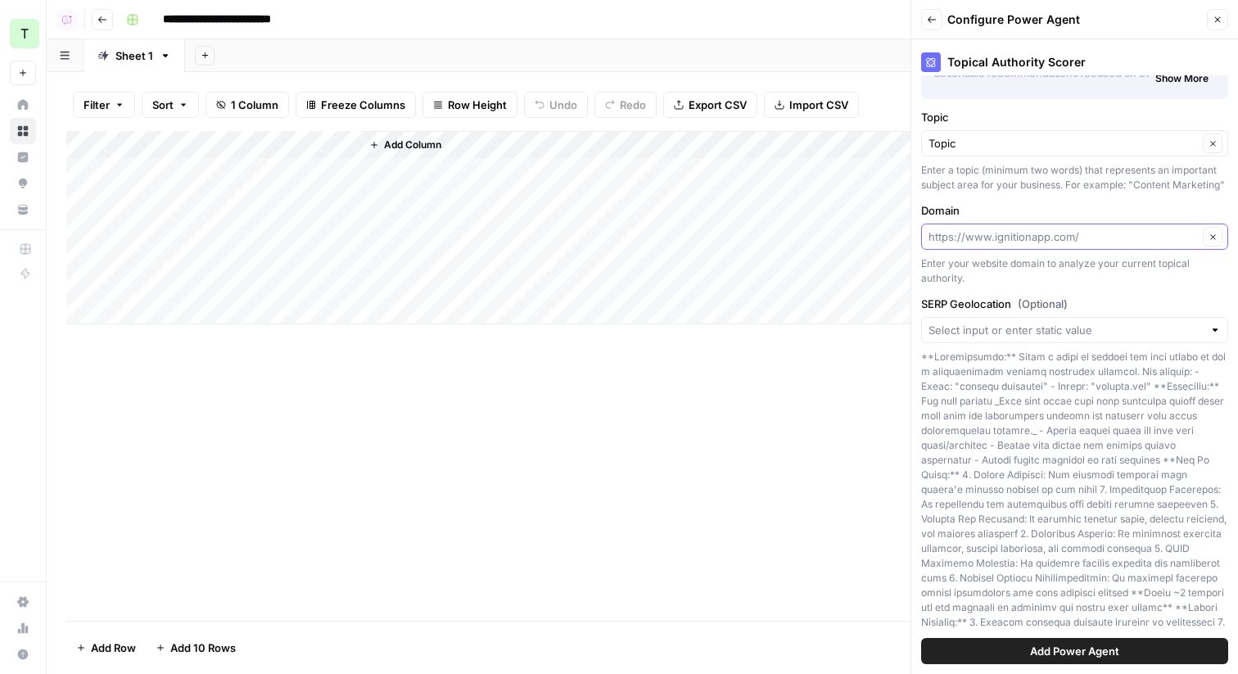
scroll to position [119, 0]
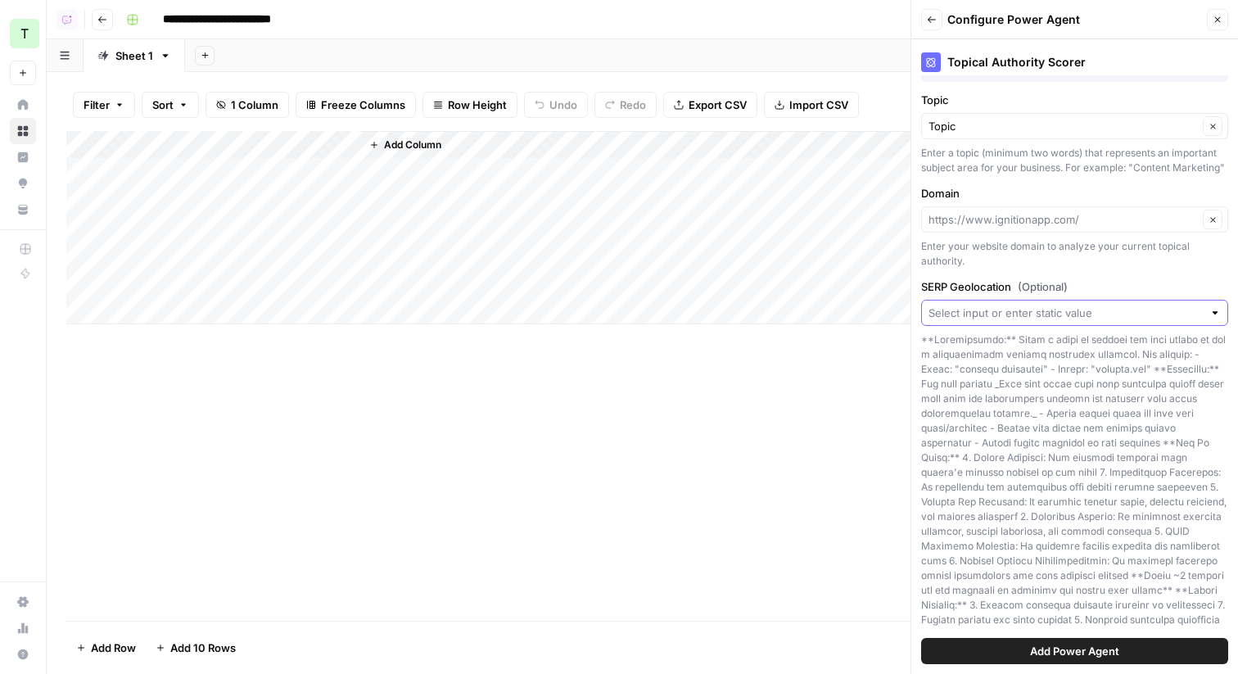
type input "https://www.ignitionapp.com/"
click at [1076, 320] on input "SERP Geolocation (Optional)" at bounding box center [1065, 313] width 274 height 16
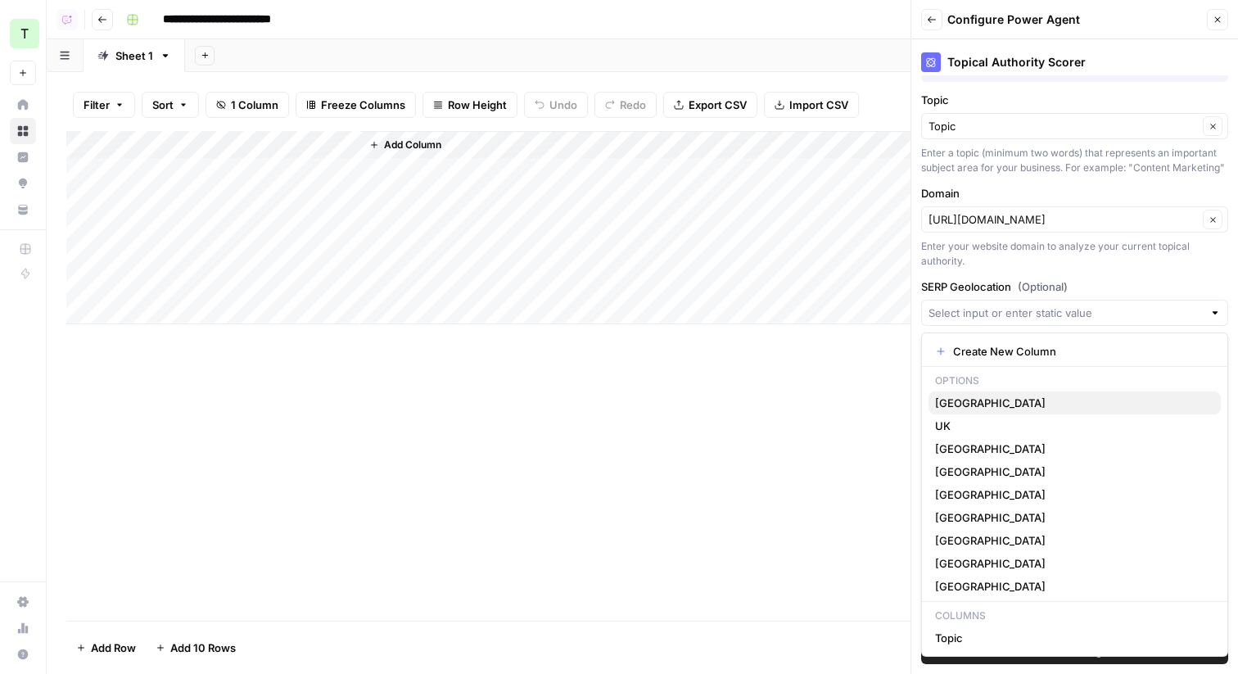
click at [982, 402] on span "USA" at bounding box center [1071, 403] width 273 height 16
type input "USA"
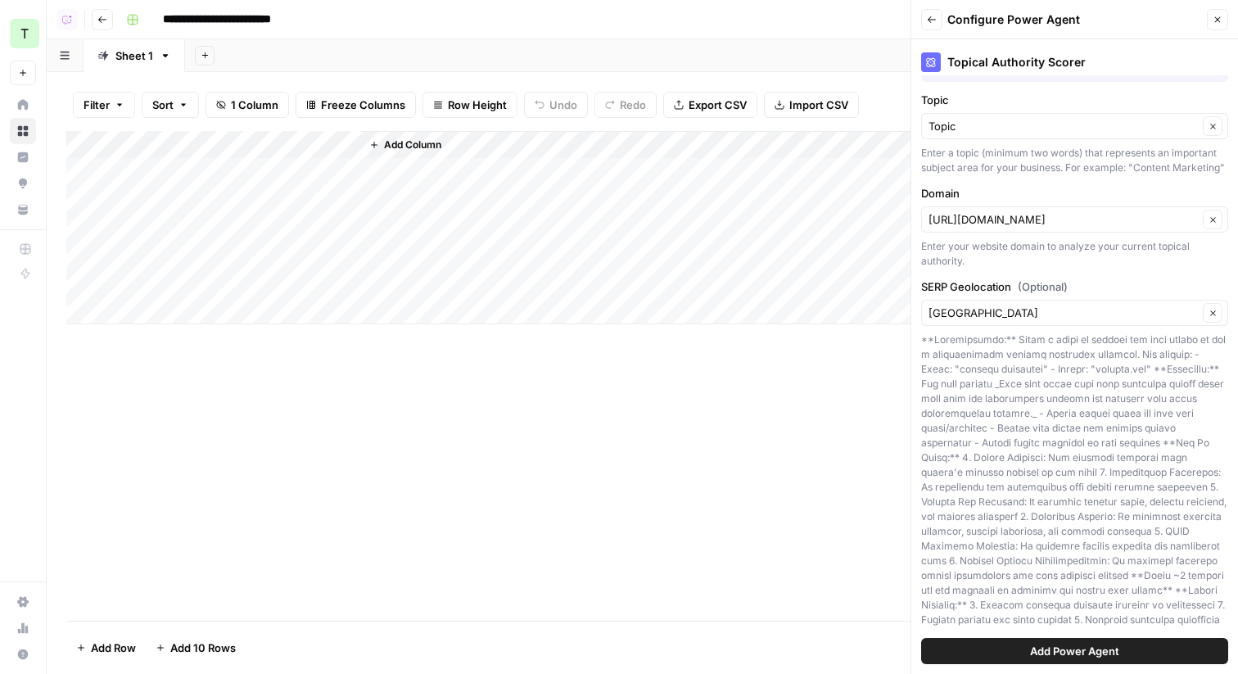
scroll to position [157, 0]
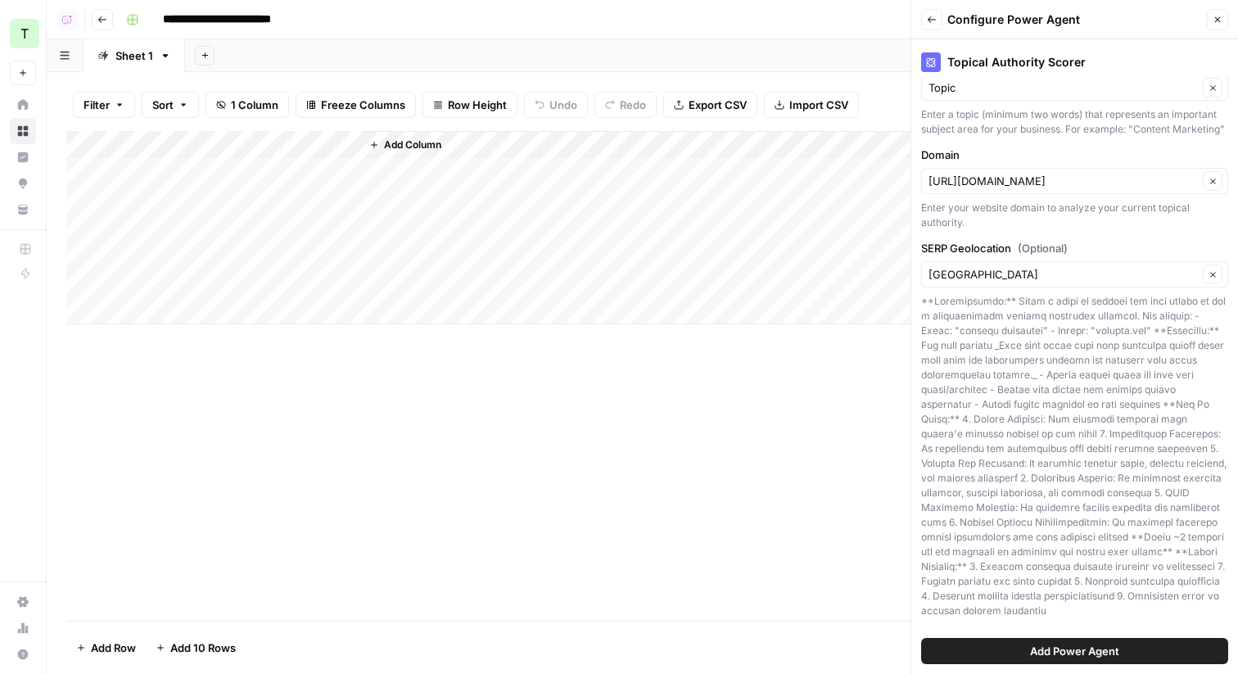
click at [1074, 282] on div "USA Clear" at bounding box center [1074, 274] width 307 height 26
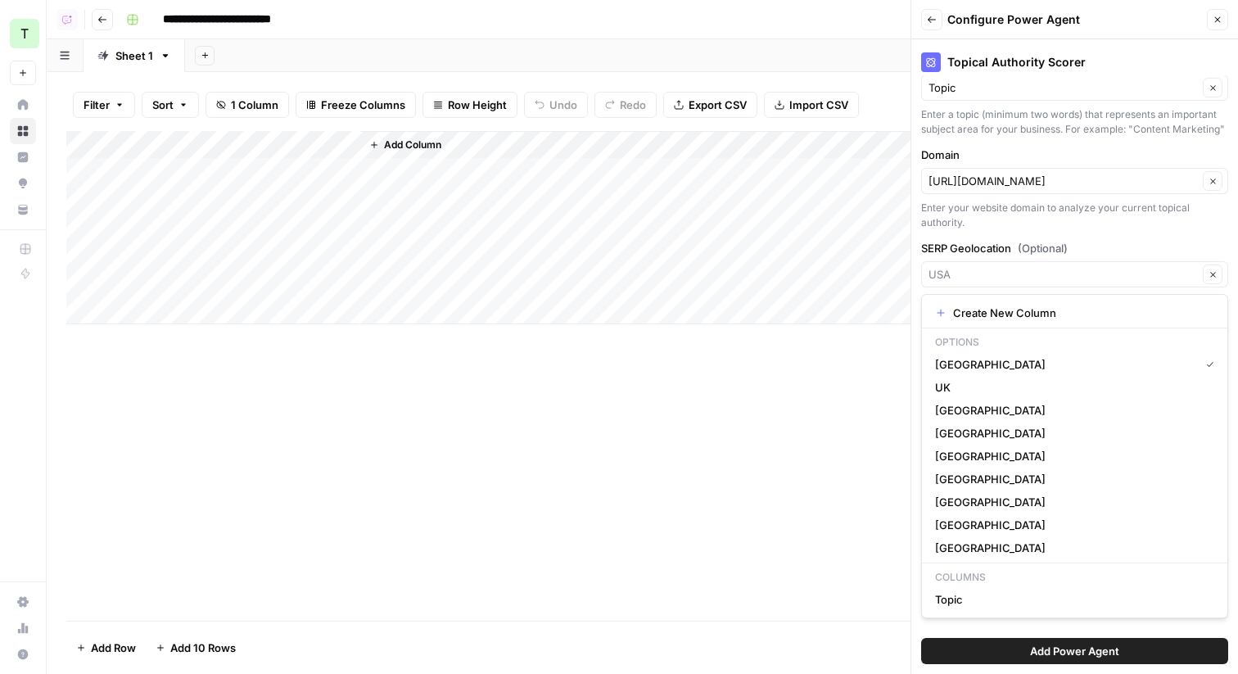
type input "USA"
click at [1130, 246] on label "SERP Geolocation (Optional)" at bounding box center [1074, 248] width 307 height 16
click at [1130, 266] on input "USA" at bounding box center [1062, 274] width 269 height 16
click at [993, 364] on span "USA" at bounding box center [1064, 364] width 258 height 16
type input "USA"
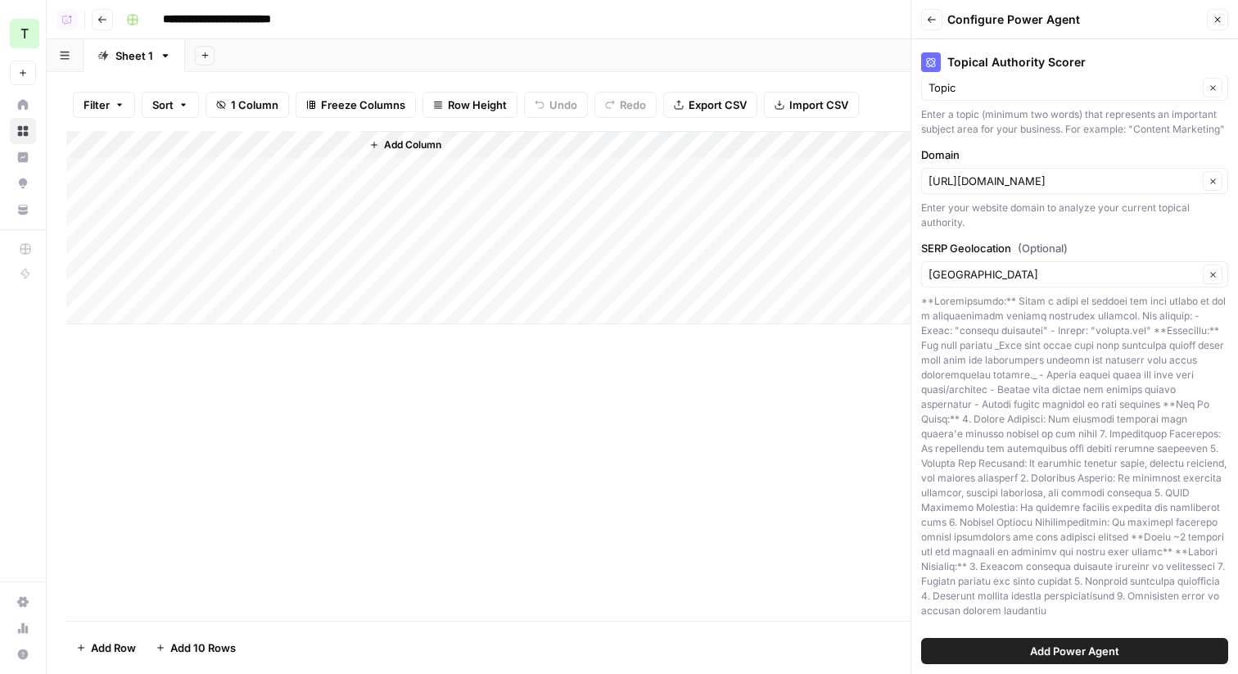
click at [1021, 648] on button "Add Power Agent" at bounding box center [1074, 651] width 307 height 26
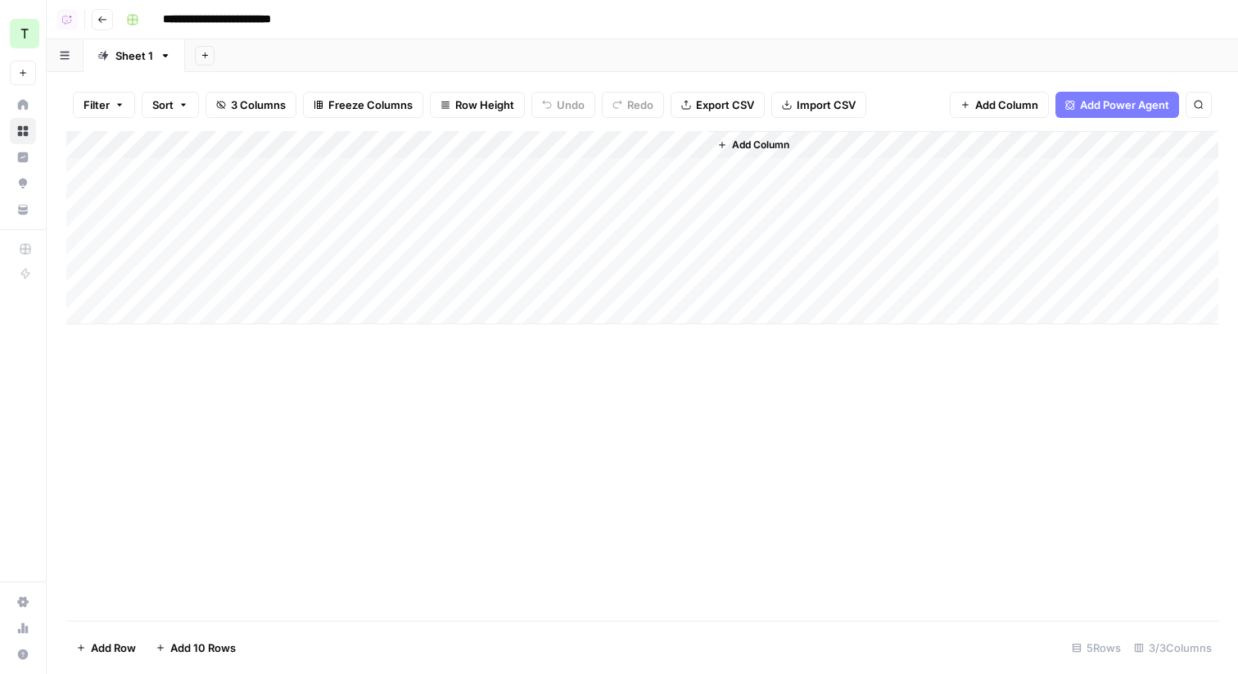
click at [226, 170] on div "Add Column" at bounding box center [642, 227] width 1152 height 193
click at [206, 17] on input "**********" at bounding box center [231, 20] width 151 height 26
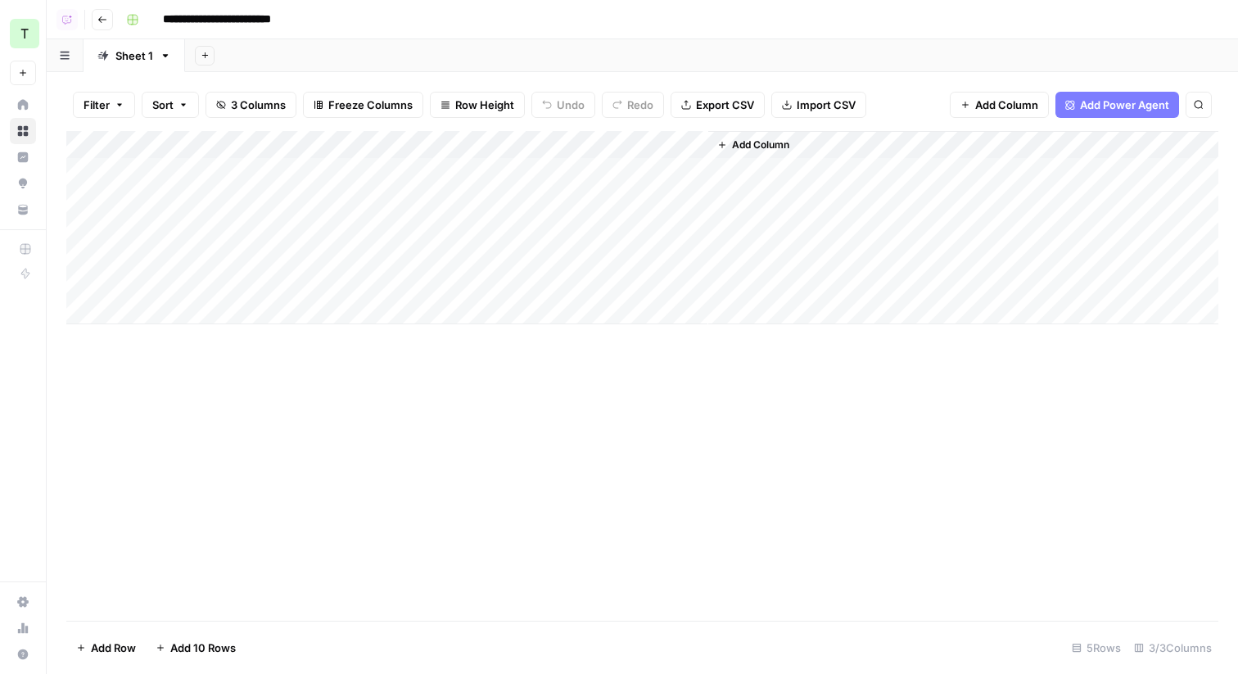
type input "**********"
click at [390, 52] on div "Add Sheet" at bounding box center [711, 55] width 1053 height 33
click at [379, 56] on div "Add Sheet" at bounding box center [711, 55] width 1053 height 33
click at [195, 165] on div "Add Column" at bounding box center [642, 227] width 1152 height 193
type textarea "**********"
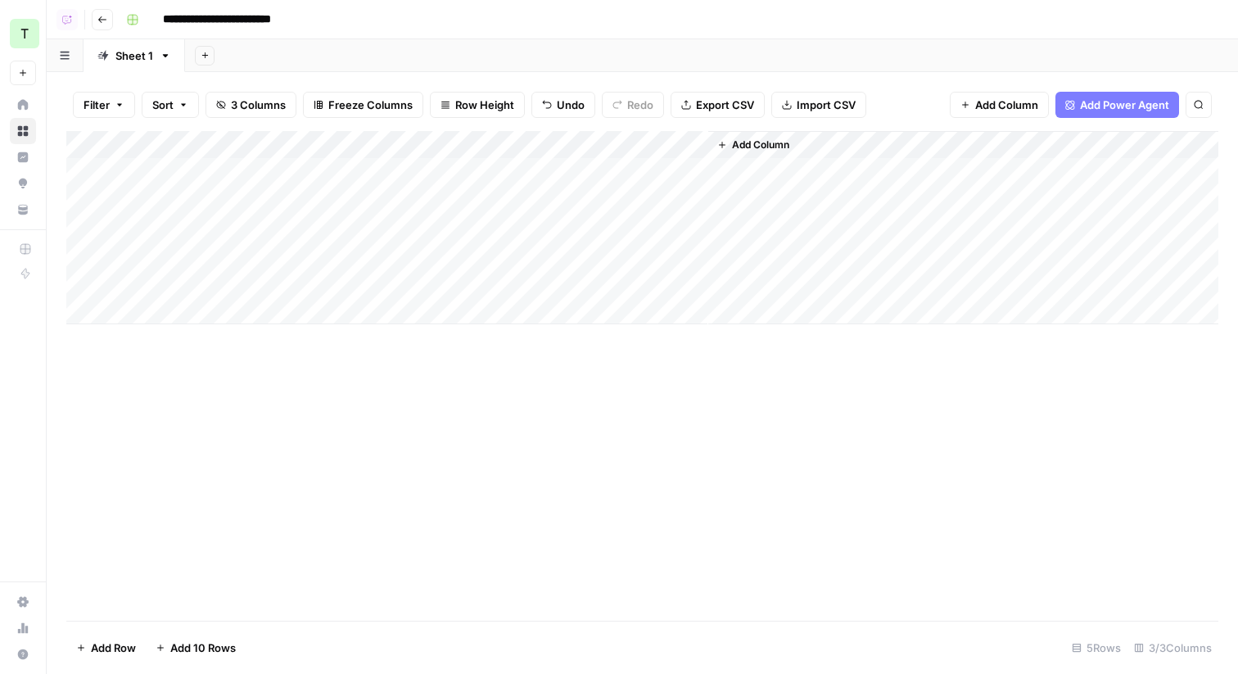
click at [453, 175] on div "Add Column" at bounding box center [642, 227] width 1152 height 193
click at [693, 174] on div "Add Column" at bounding box center [642, 227] width 1152 height 193
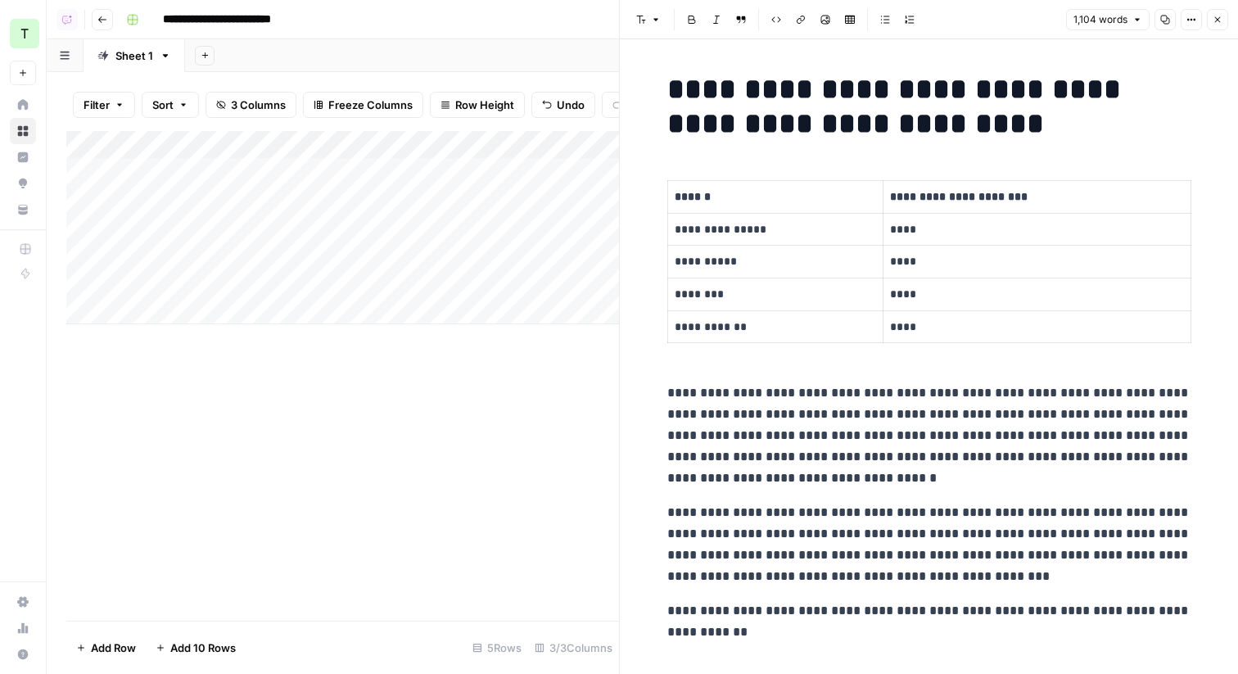
click at [667, 81] on h1 "**********" at bounding box center [929, 106] width 524 height 69
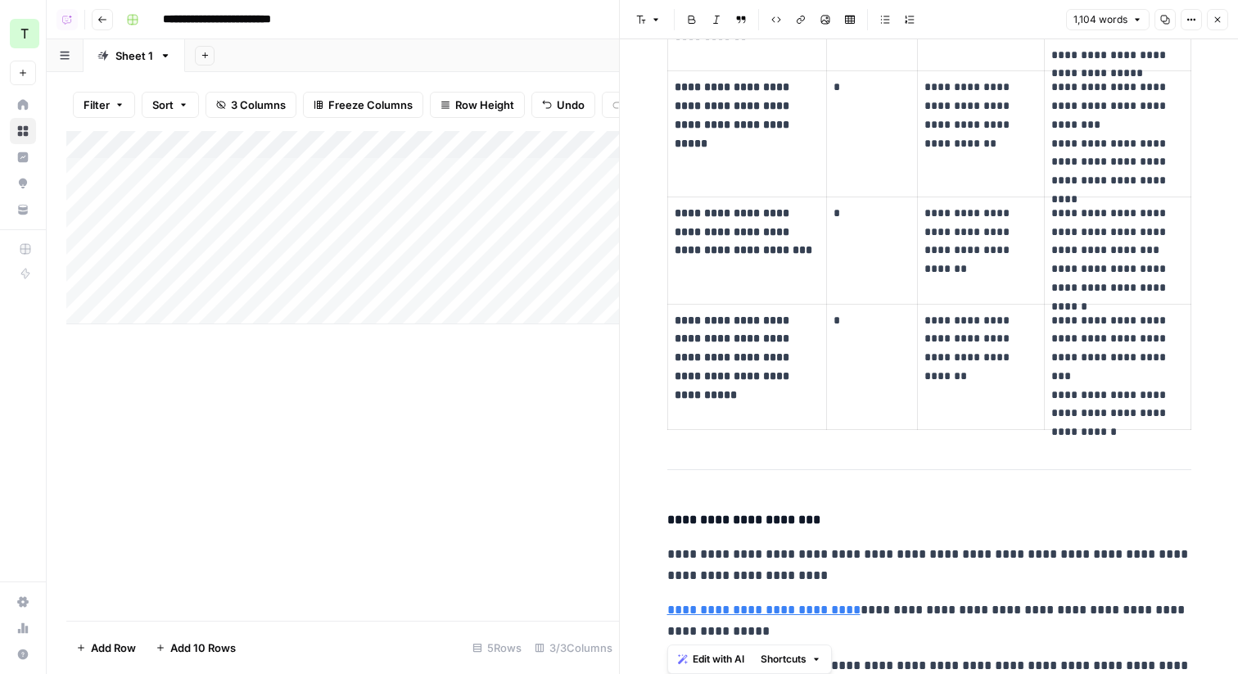
scroll to position [4543, 0]
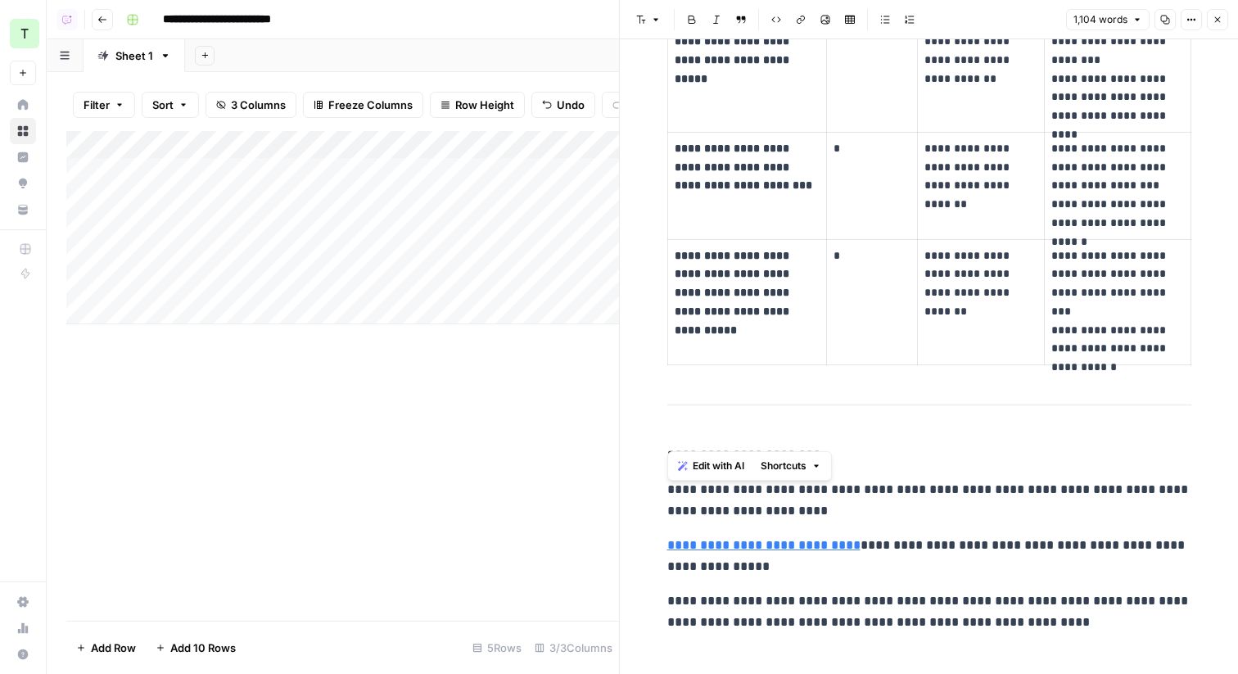
drag, startPoint x: 667, startPoint y: 81, endPoint x: 1204, endPoint y: 404, distance: 626.4
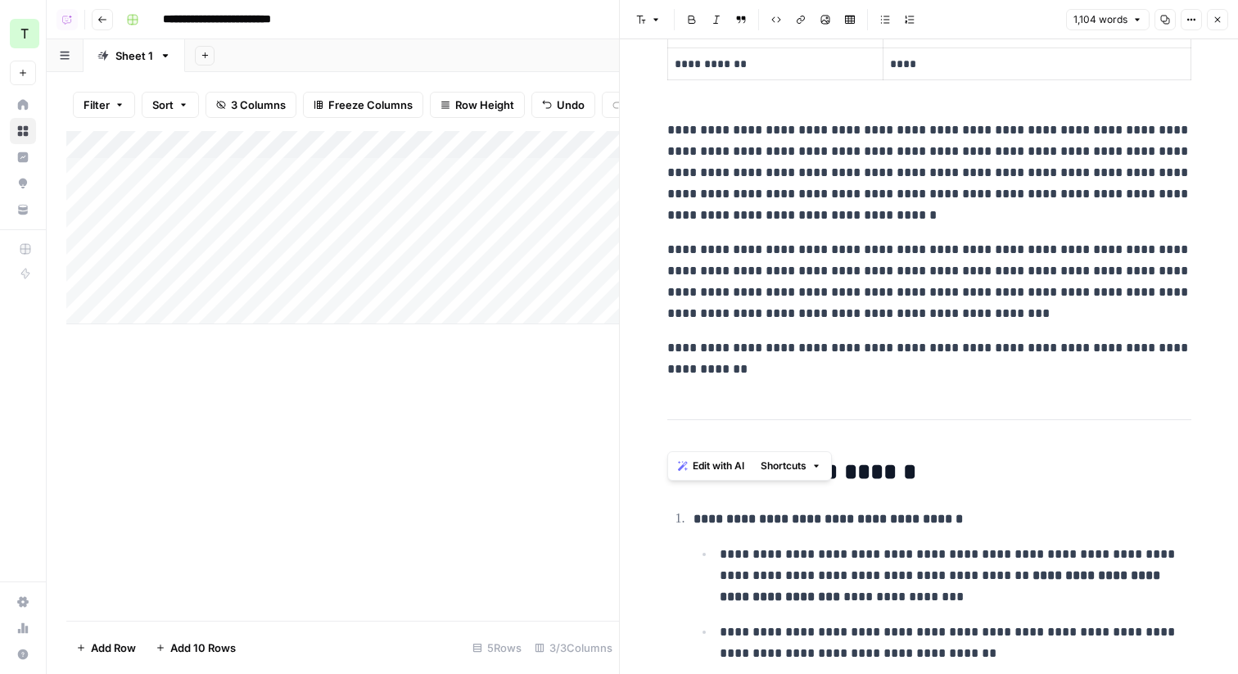
scroll to position [0, 0]
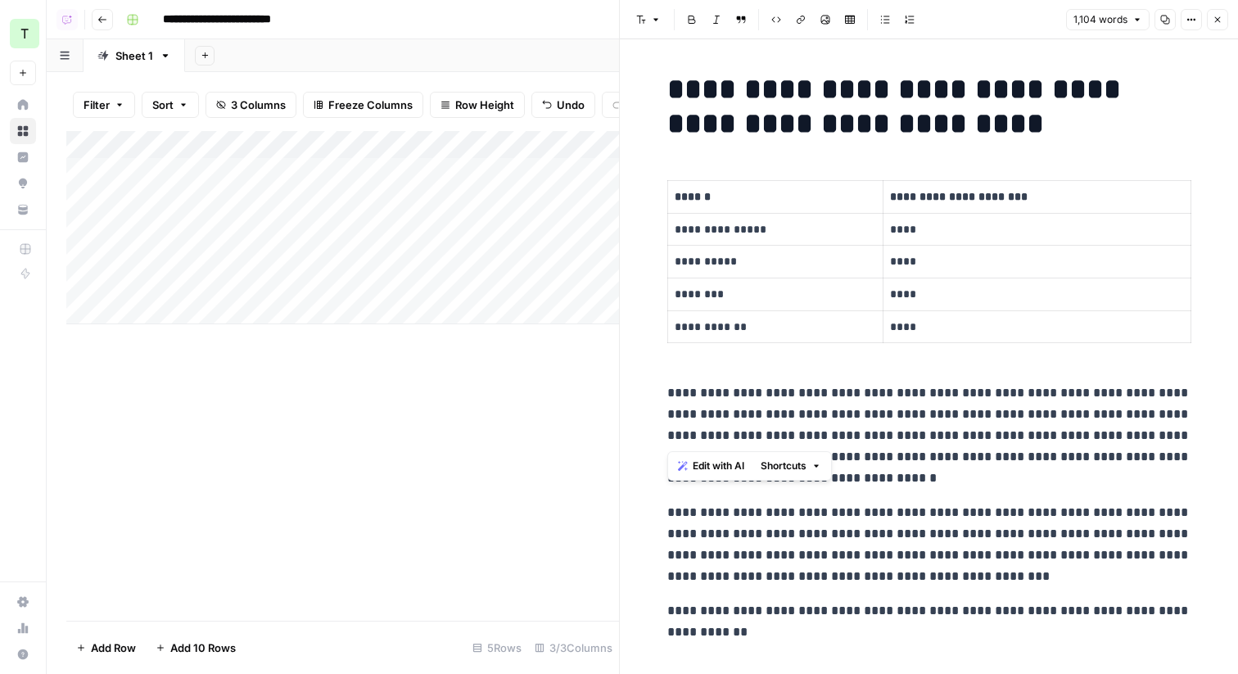
copy div "**********"
click at [1220, 21] on icon "button" at bounding box center [1217, 20] width 10 height 10
